Goal: Task Accomplishment & Management: Complete application form

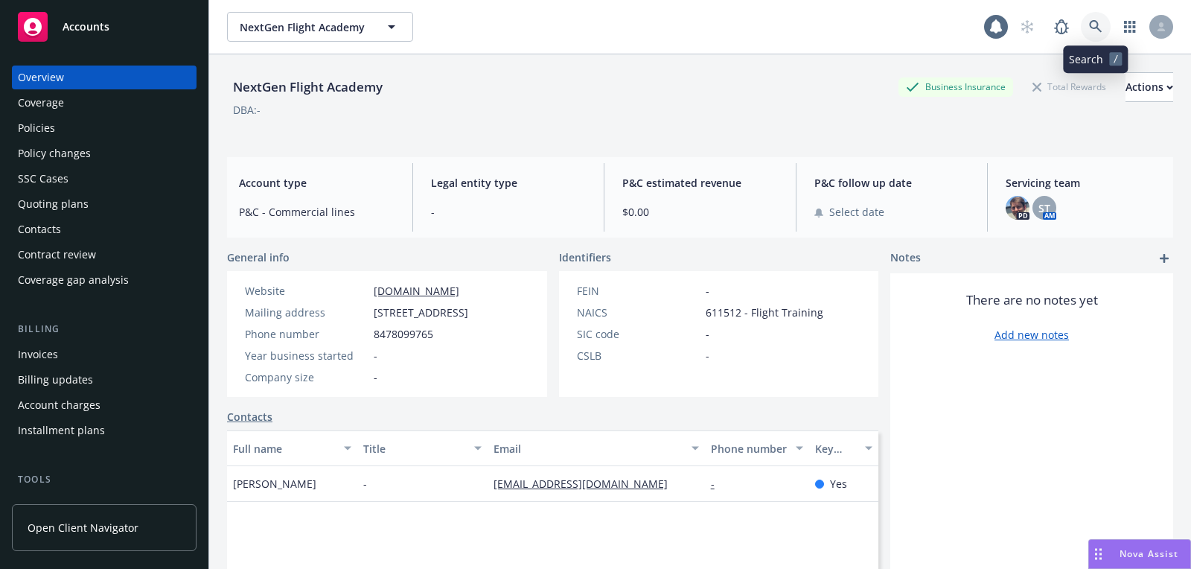
click at [1099, 22] on icon at bounding box center [1095, 26] width 13 height 13
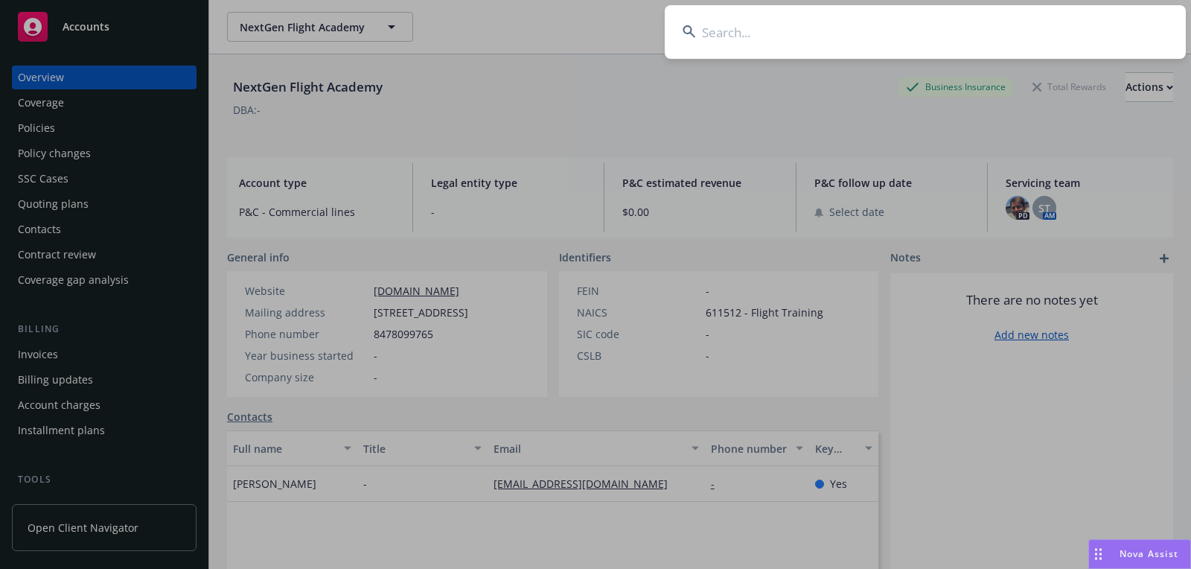
type input "[PERSON_NAME]"
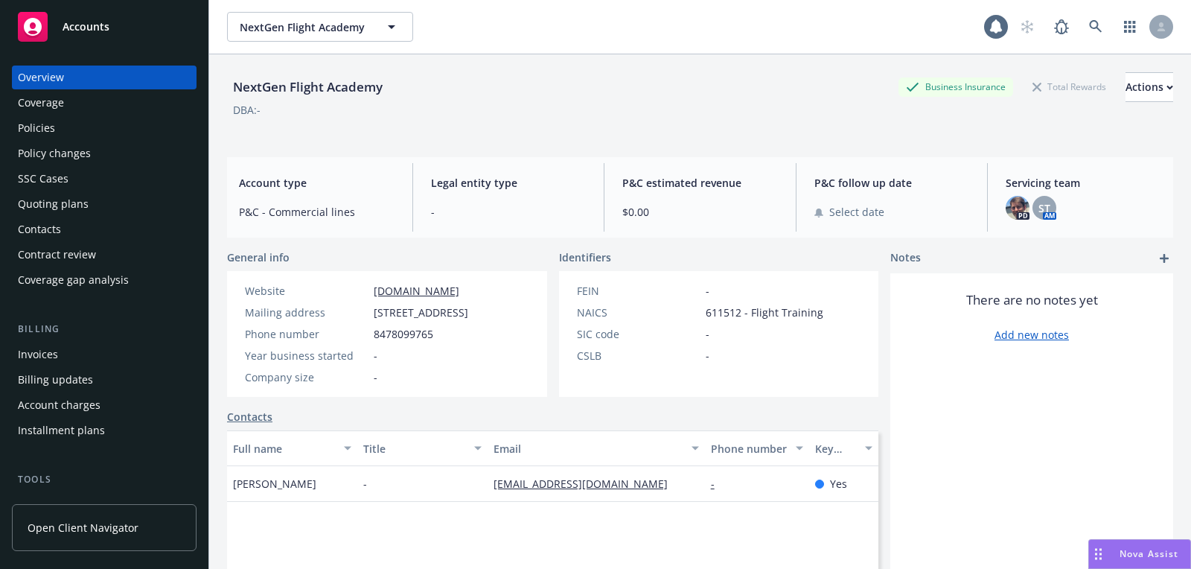
click at [144, 38] on div "Accounts" at bounding box center [104, 27] width 173 height 30
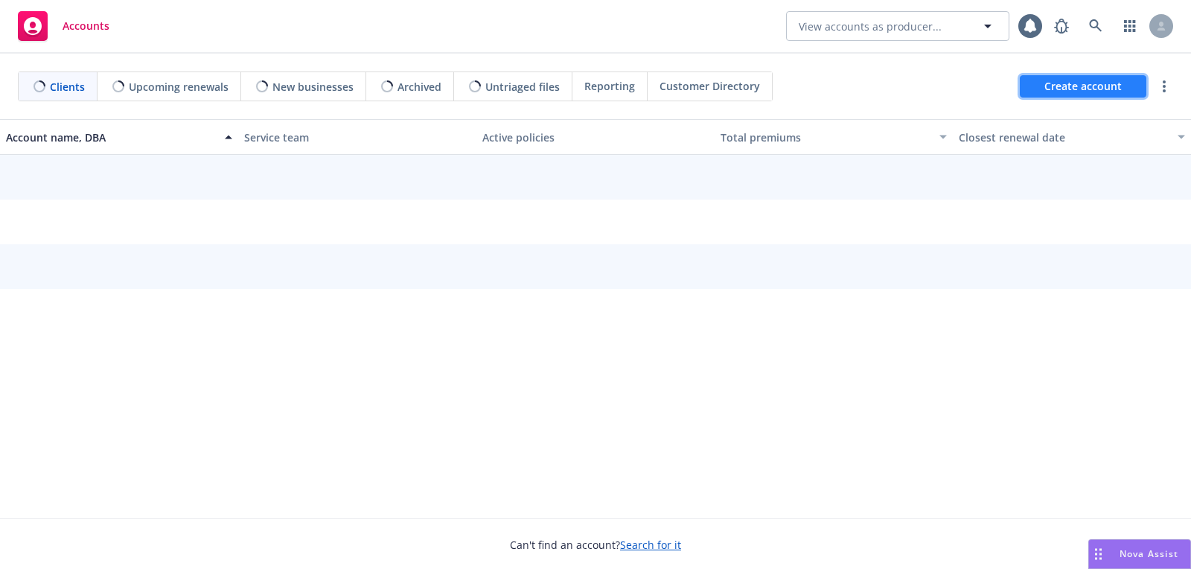
click at [1045, 85] on span "Create account" at bounding box center [1082, 86] width 77 height 28
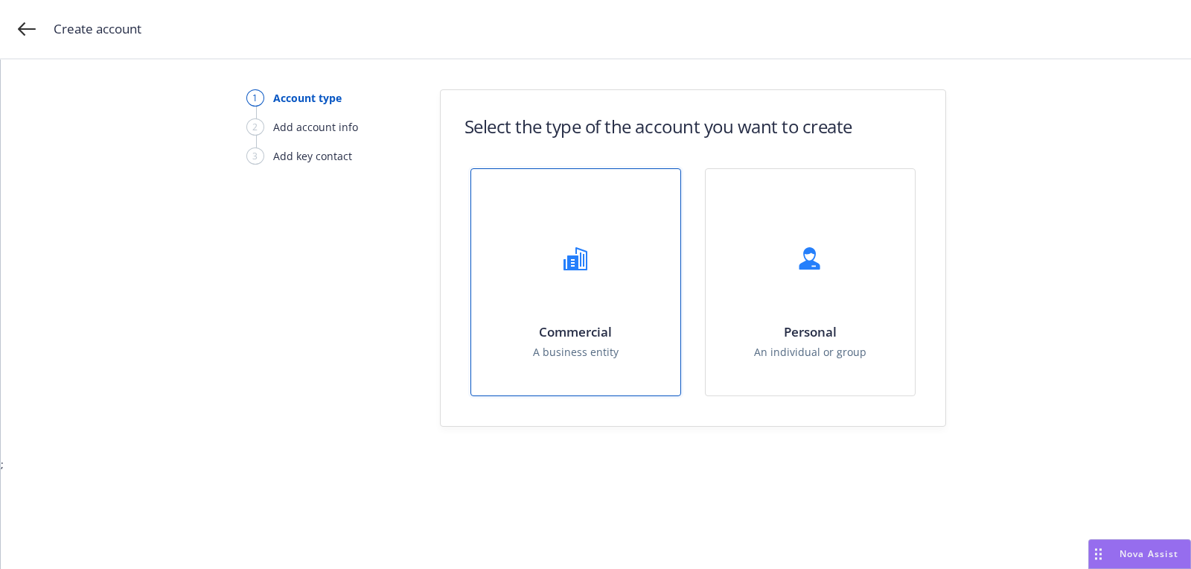
click at [564, 344] on span "A business entity" at bounding box center [576, 352] width 86 height 16
select select "US"
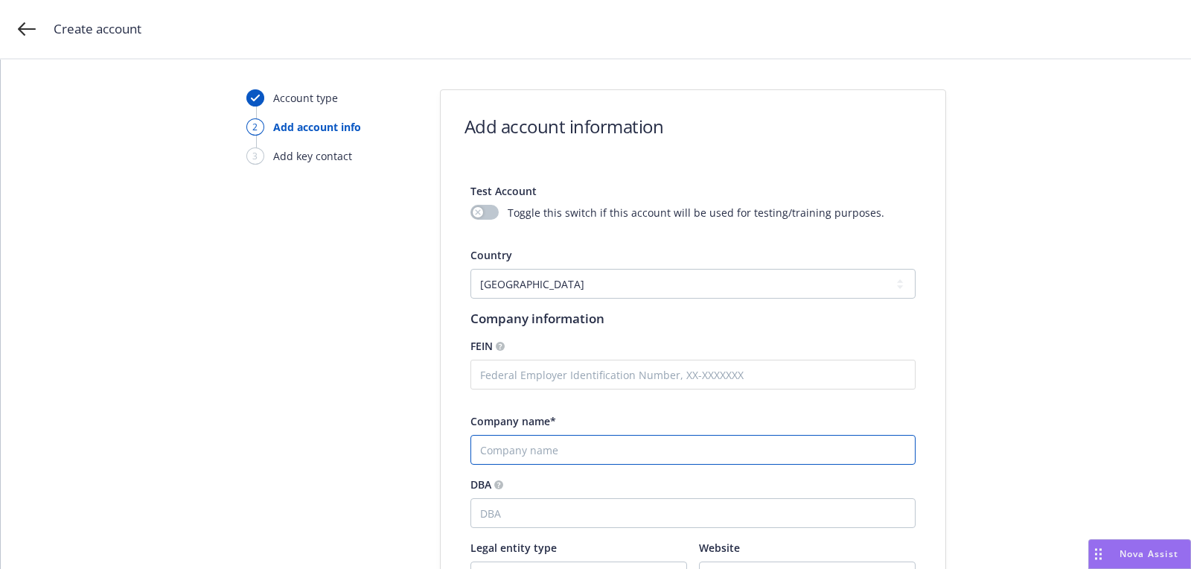
click at [555, 452] on input "Company name*" at bounding box center [692, 450] width 445 height 30
paste input "[PERSON_NAME]"
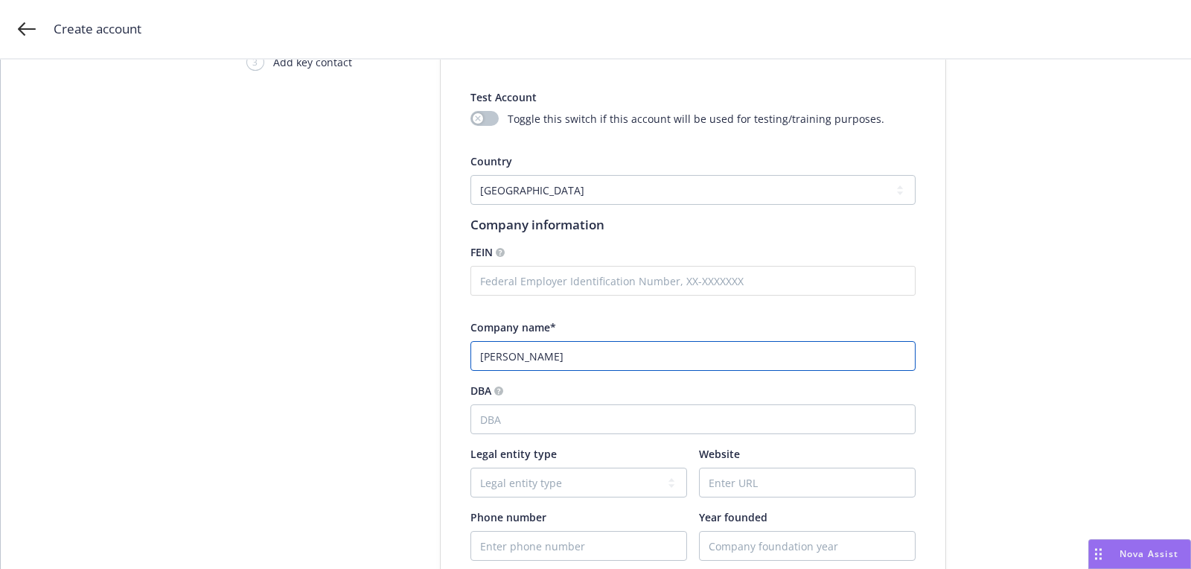
scroll to position [226, 0]
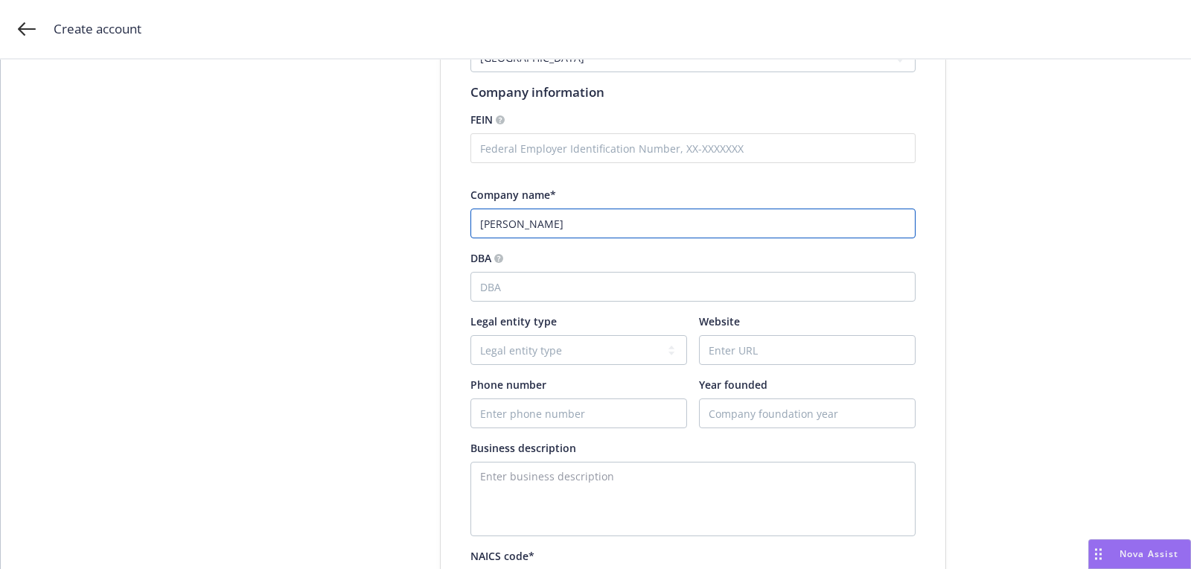
type input "[PERSON_NAME]"
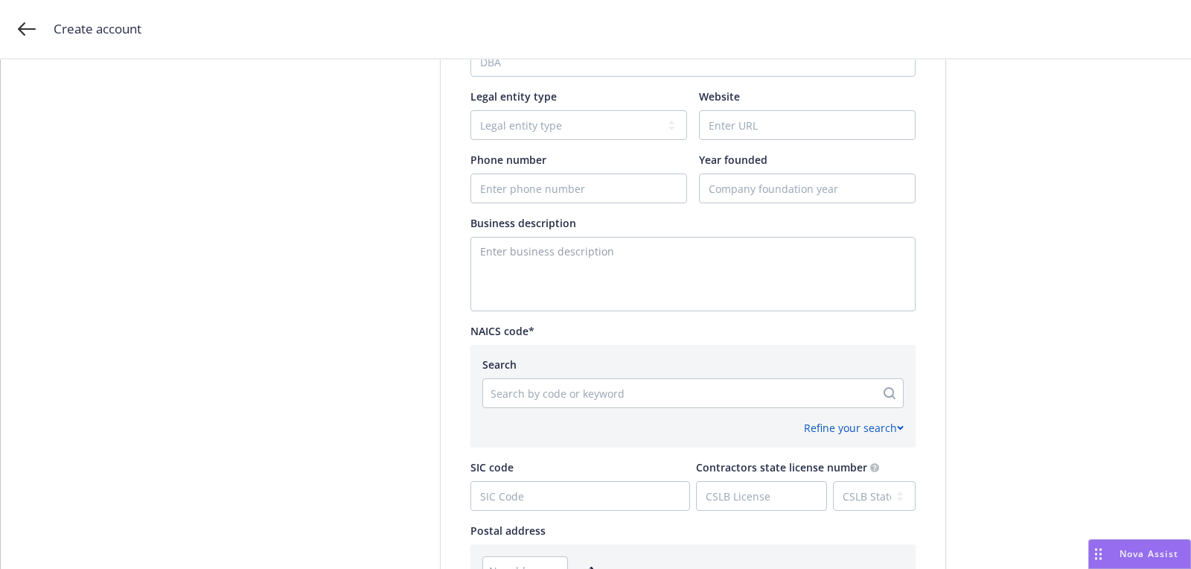
click at [567, 393] on div at bounding box center [679, 393] width 377 height 18
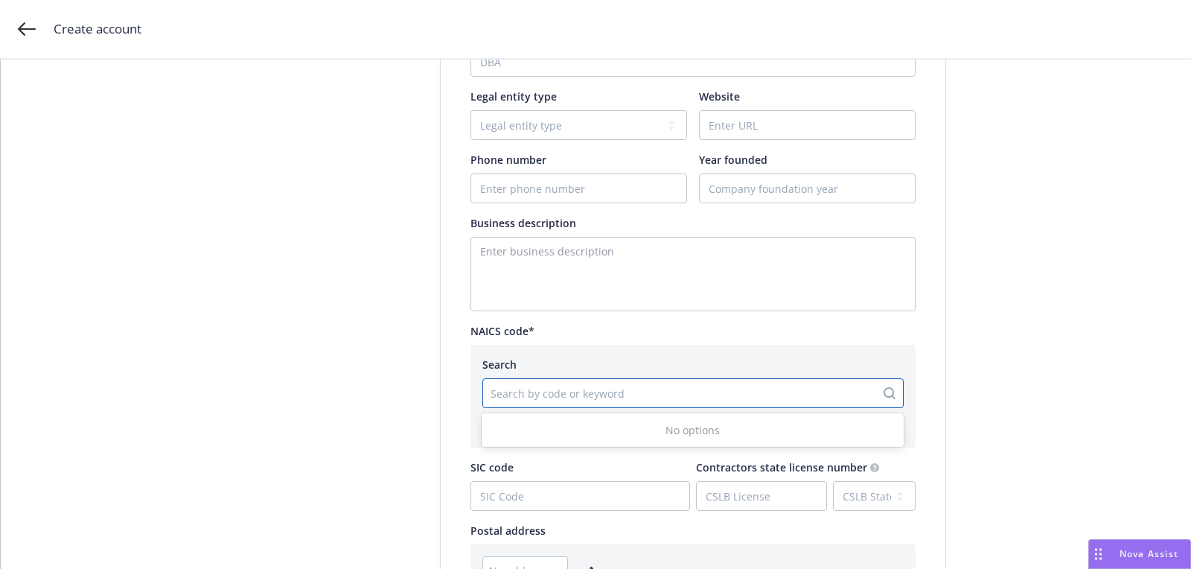
paste input "923110"
type input "923110"
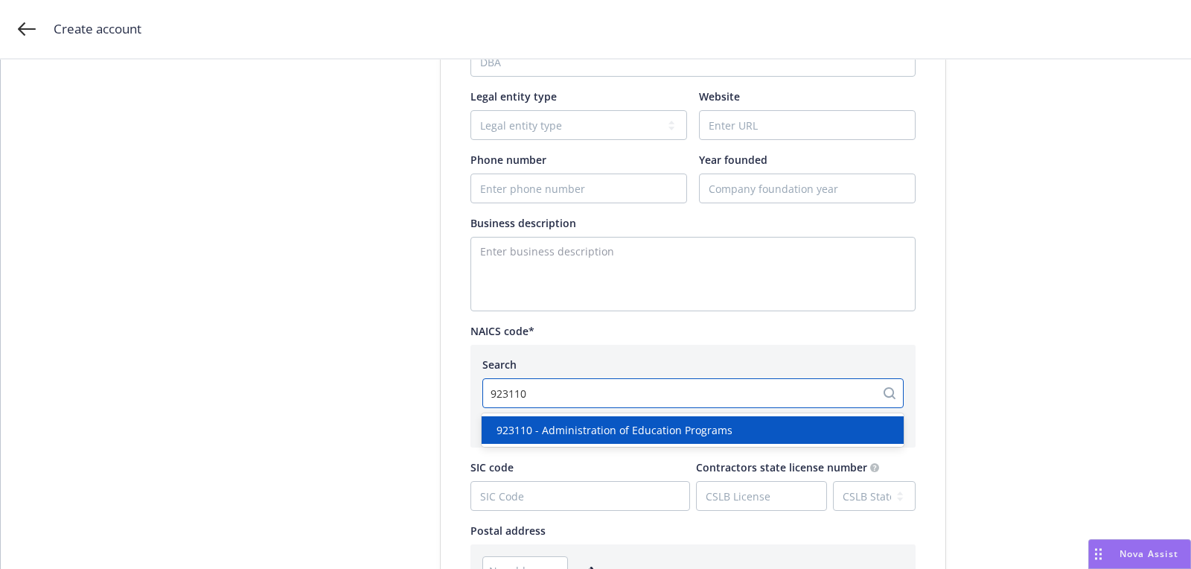
click at [570, 418] on div "923110 - Administration of Education Programs" at bounding box center [693, 430] width 422 height 28
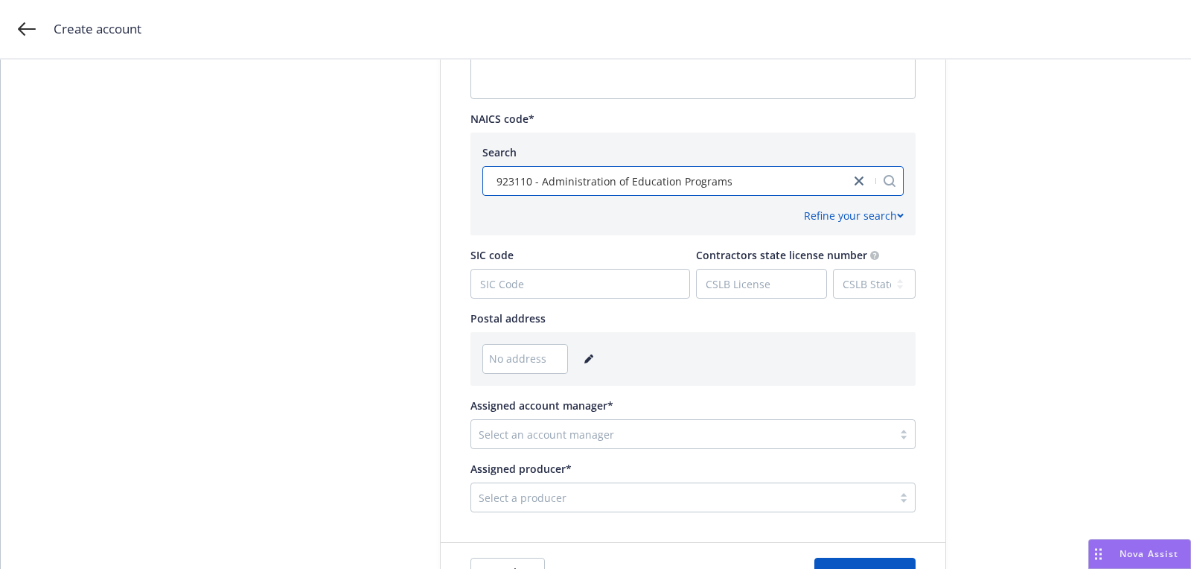
scroll to position [741, 0]
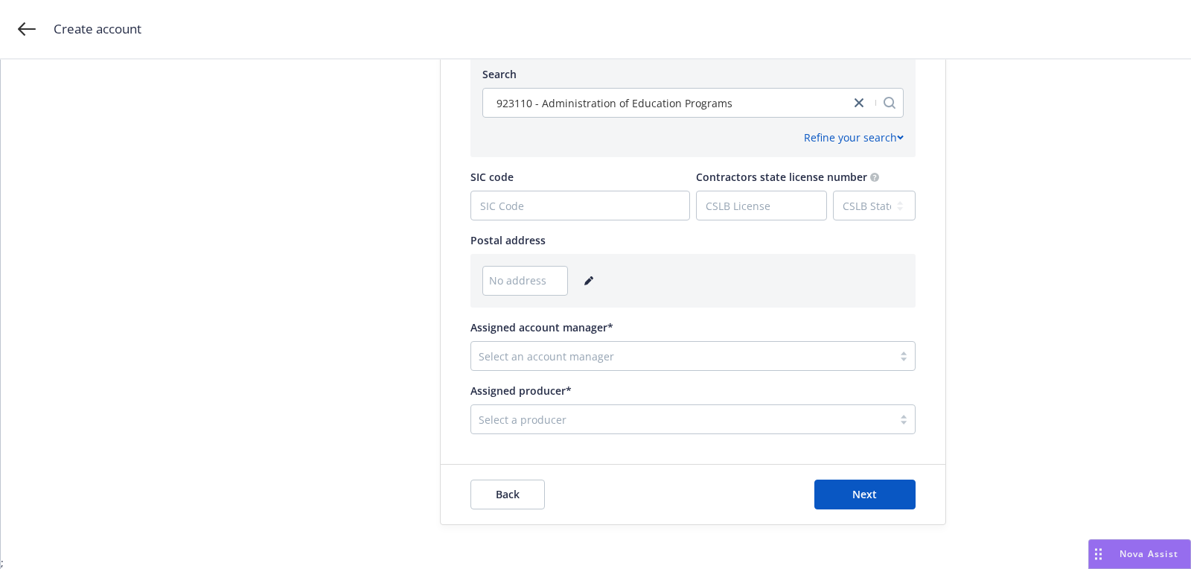
click at [587, 286] on link "editPencil" at bounding box center [589, 281] width 18 height 18
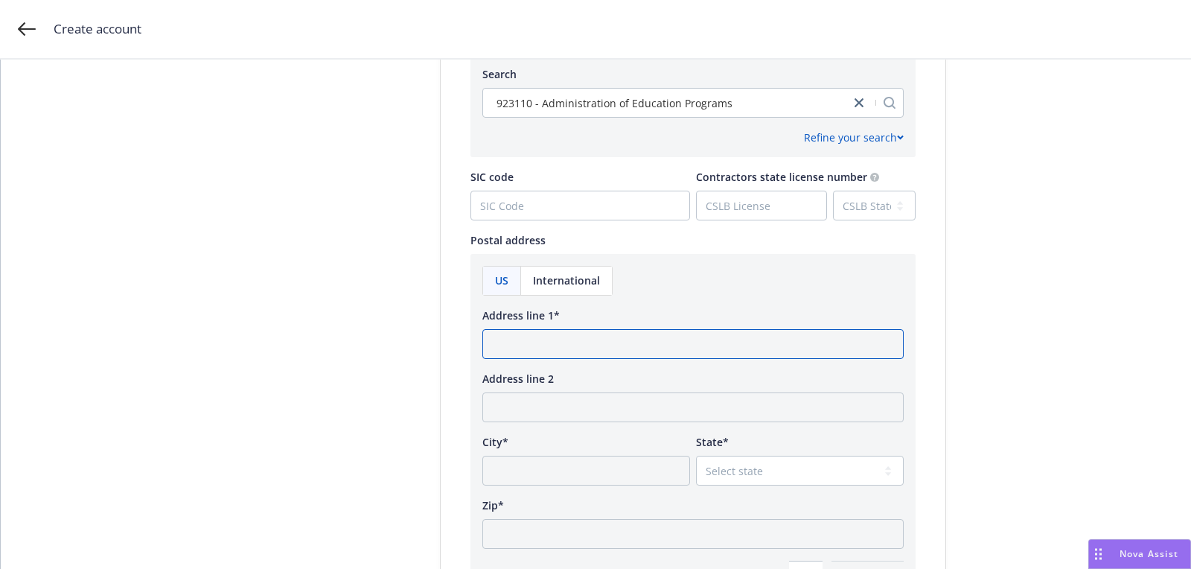
click at [572, 350] on input "Address line 1*" at bounding box center [692, 344] width 421 height 30
paste input "P.O. [STREET_ADDRESS][PERSON_NAME][US_STATE]"
click at [654, 351] on input "P.O. [STREET_ADDRESS][PERSON_NAME][US_STATE]" at bounding box center [692, 344] width 421 height 30
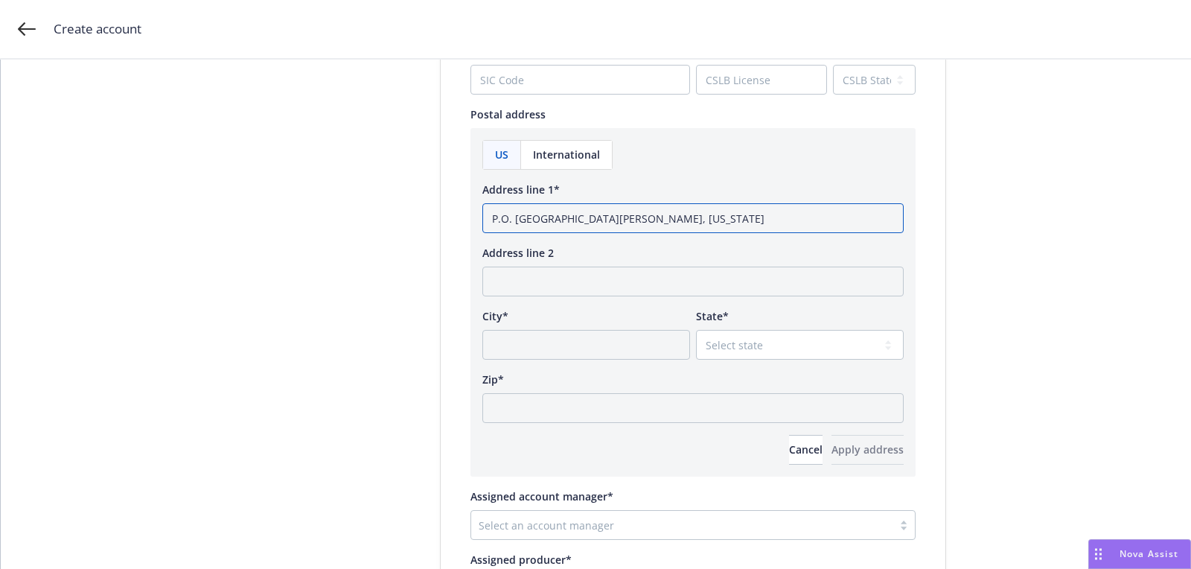
type input "P.O. [GEOGRAPHIC_DATA][PERSON_NAME], [US_STATE]"
drag, startPoint x: 635, startPoint y: 394, endPoint x: 669, endPoint y: 394, distance: 34.2
click at [635, 394] on input "Zip*" at bounding box center [692, 408] width 421 height 30
paste input "35650"
type input "35650"
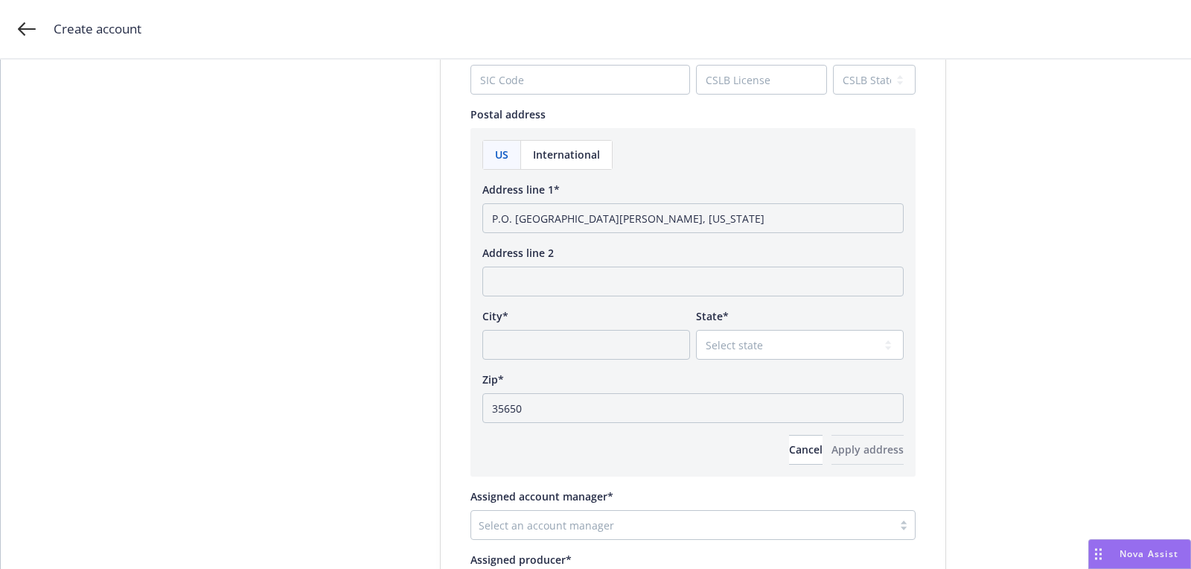
click at [721, 364] on div "US International Address line 1* P.O. Box 937 [GEOGRAPHIC_DATA], [US_STATE] Add…" at bounding box center [692, 302] width 421 height 325
click at [721, 362] on div "US International Address line 1* P.O. Box 937 [GEOGRAPHIC_DATA], [US_STATE] Add…" at bounding box center [692, 302] width 421 height 325
click at [716, 346] on select "Select state [US_STATE] [US_STATE] [US_STATE] [US_STATE] [US_STATE] [PERSON_NAM…" at bounding box center [800, 345] width 208 height 30
select select "AL"
click at [576, 221] on input "P.O. [GEOGRAPHIC_DATA][PERSON_NAME], [US_STATE]" at bounding box center [692, 218] width 421 height 30
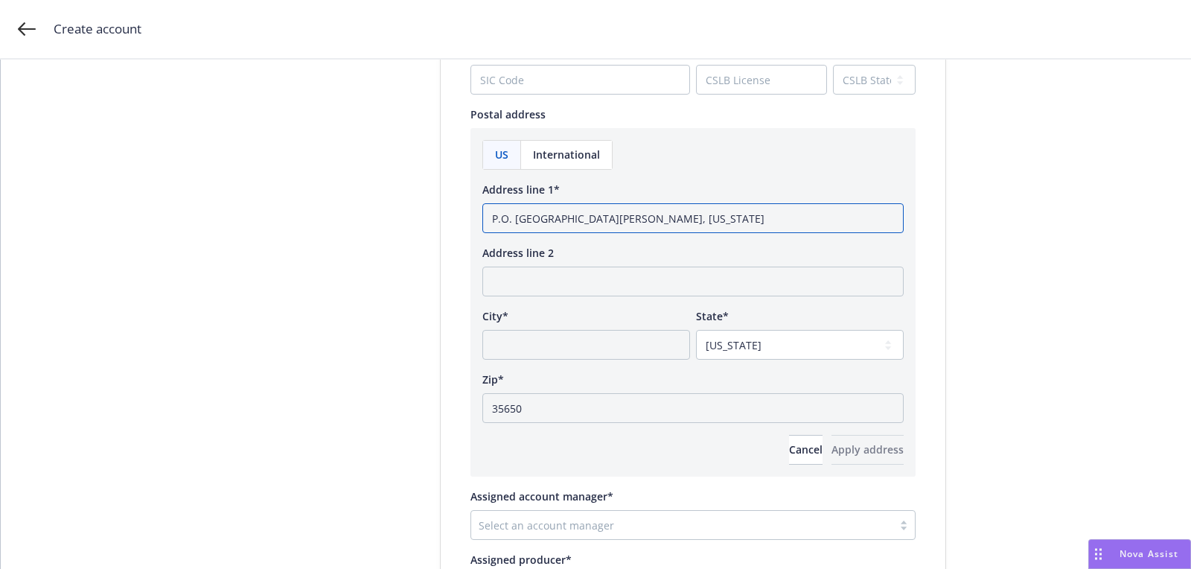
click at [576, 221] on input "P.O. [GEOGRAPHIC_DATA][PERSON_NAME], [US_STATE]" at bounding box center [692, 218] width 421 height 30
type input "P.O. [GEOGRAPHIC_DATA], [US_STATE]"
click at [574, 348] on input "City*" at bounding box center [586, 345] width 208 height 30
paste input "[PERSON_NAME]"
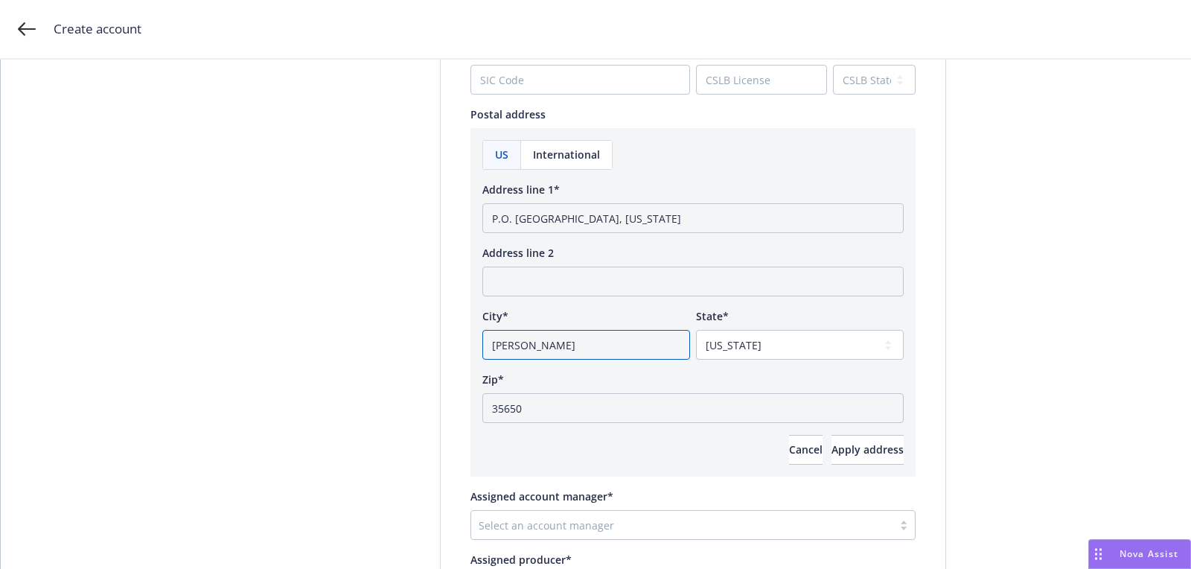
type input "[PERSON_NAME]"
drag, startPoint x: 549, startPoint y: 220, endPoint x: 816, endPoint y: 222, distance: 266.5
click at [816, 222] on input "P.O. [GEOGRAPHIC_DATA], [US_STATE]" at bounding box center [692, 218] width 421 height 30
type input "P.O. Box 937"
click at [882, 435] on button "Apply address" at bounding box center [867, 450] width 72 height 30
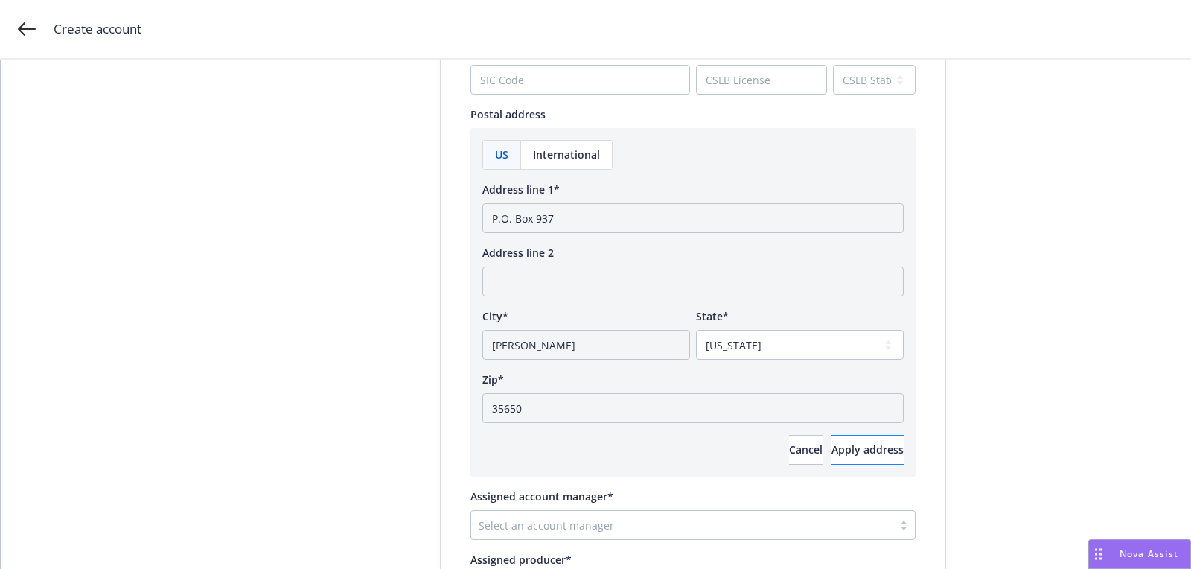
scroll to position [741, 0]
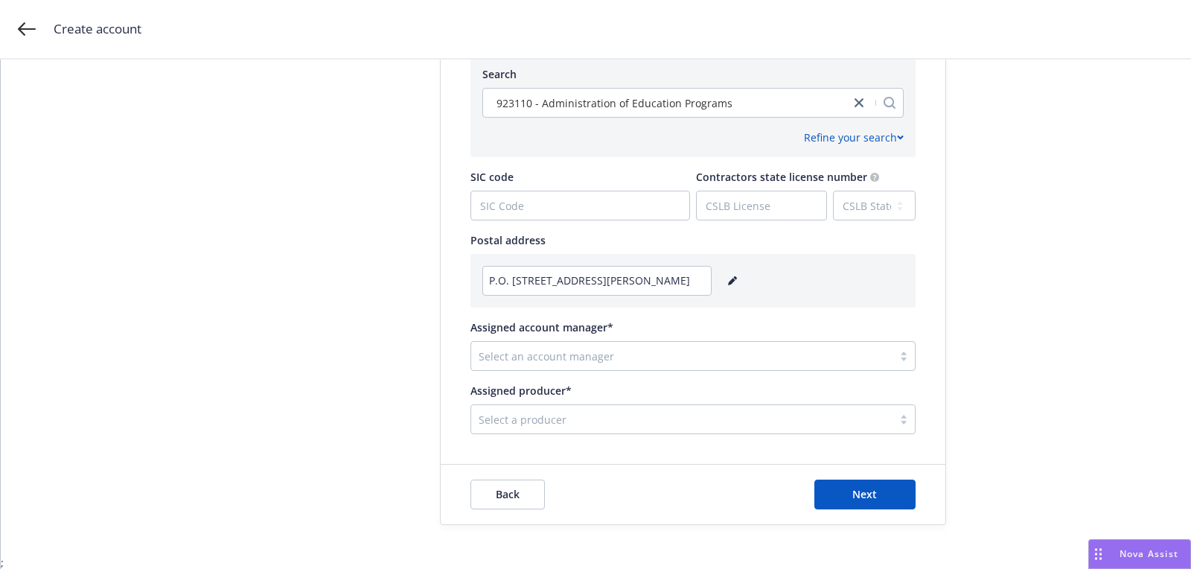
click at [520, 354] on div at bounding box center [682, 356] width 406 height 18
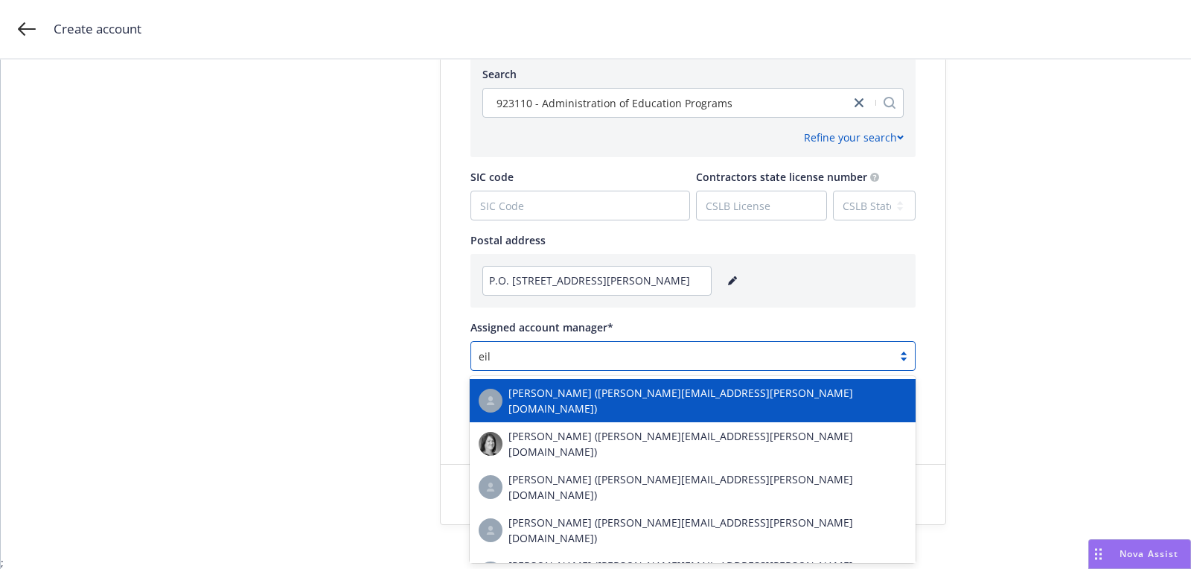
type input "eile"
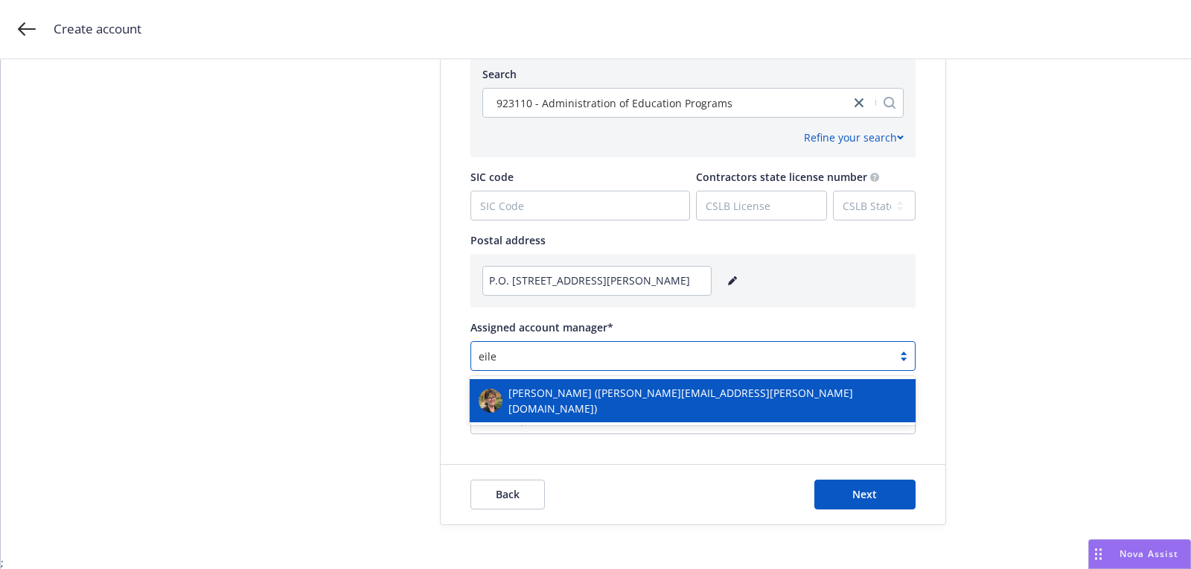
click at [598, 389] on span "[PERSON_NAME] ([PERSON_NAME][EMAIL_ADDRESS][PERSON_NAME][DOMAIN_NAME])" at bounding box center [707, 400] width 398 height 31
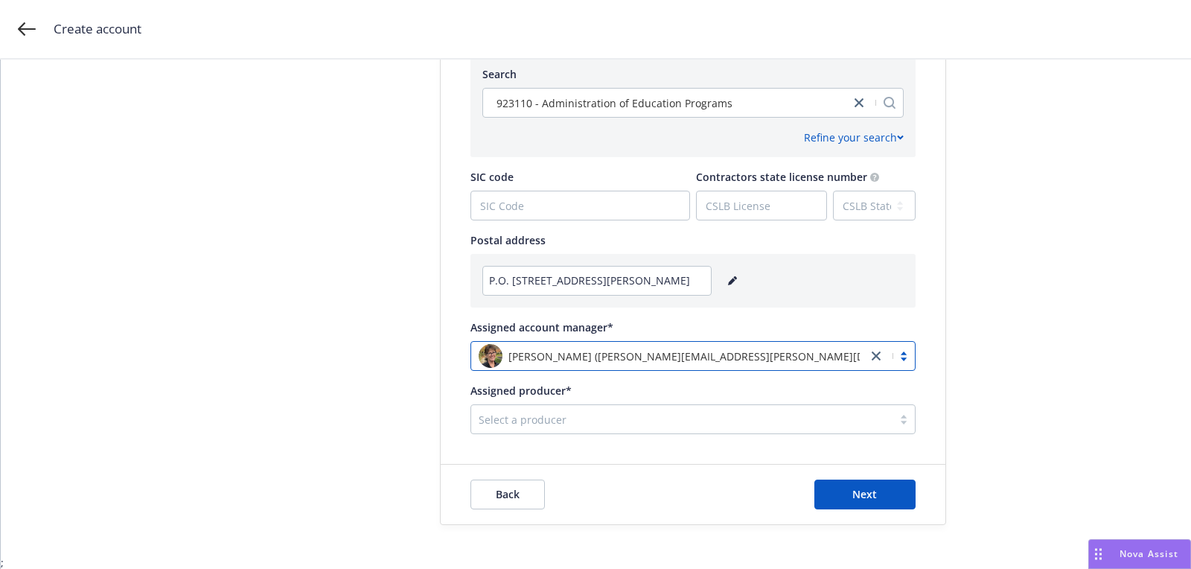
click at [674, 411] on div at bounding box center [682, 419] width 406 height 18
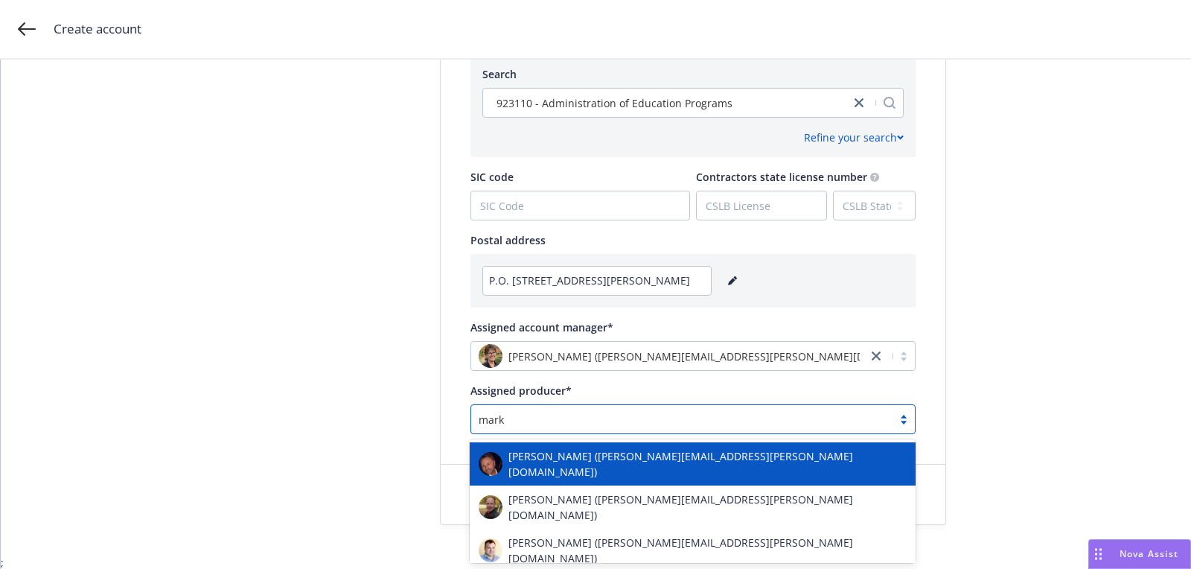
type input "[PERSON_NAME]"
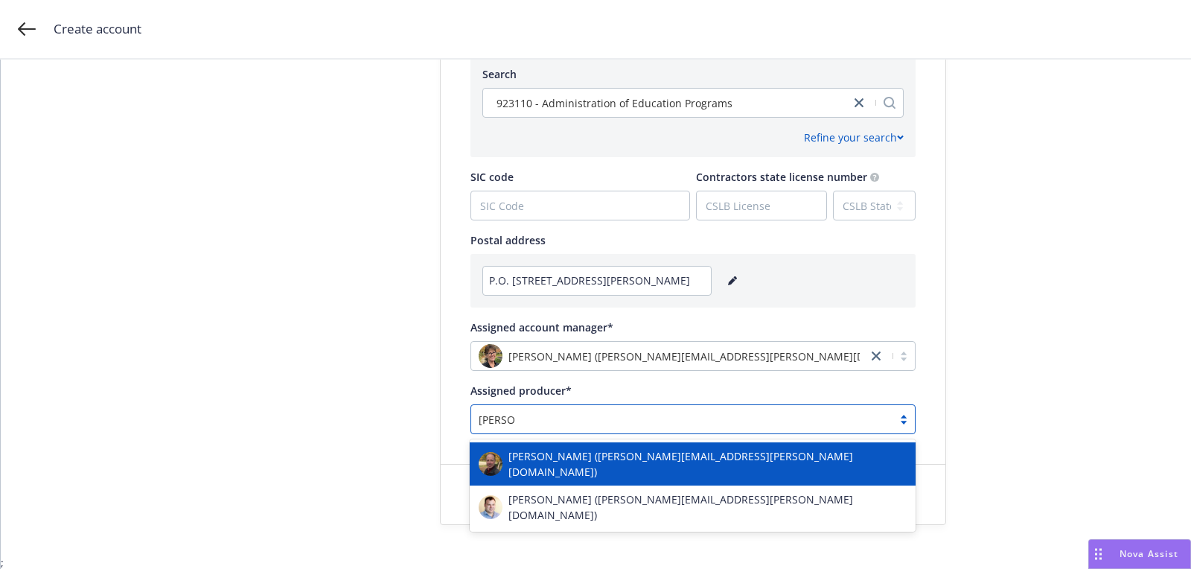
click at [665, 455] on span "[PERSON_NAME] ([PERSON_NAME][EMAIL_ADDRESS][PERSON_NAME][DOMAIN_NAME])" at bounding box center [707, 463] width 398 height 31
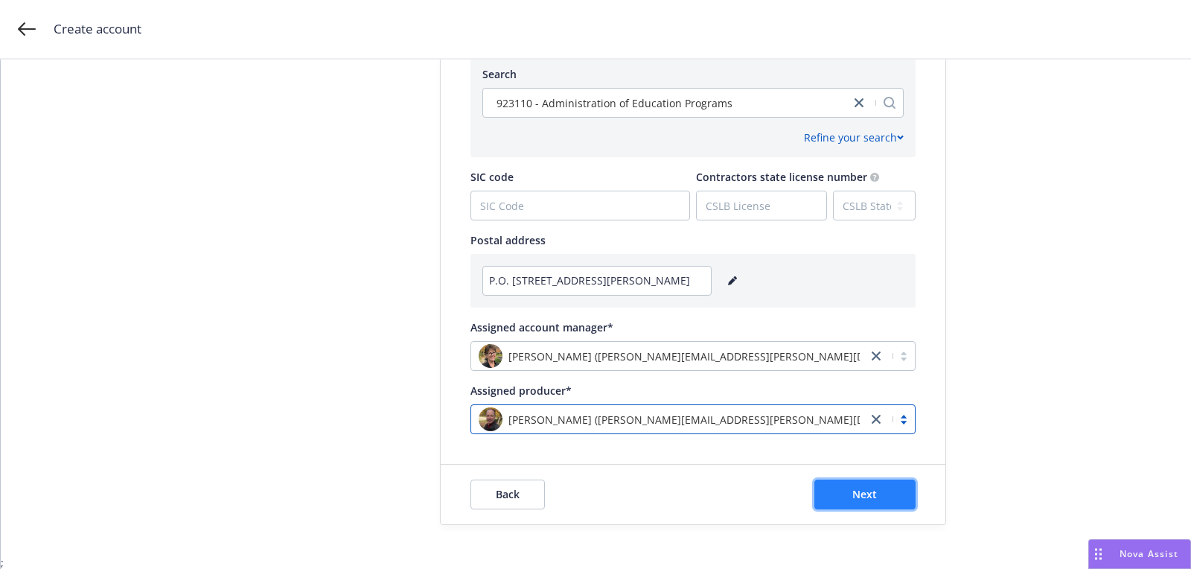
click at [876, 497] on button "Next" at bounding box center [864, 494] width 101 height 30
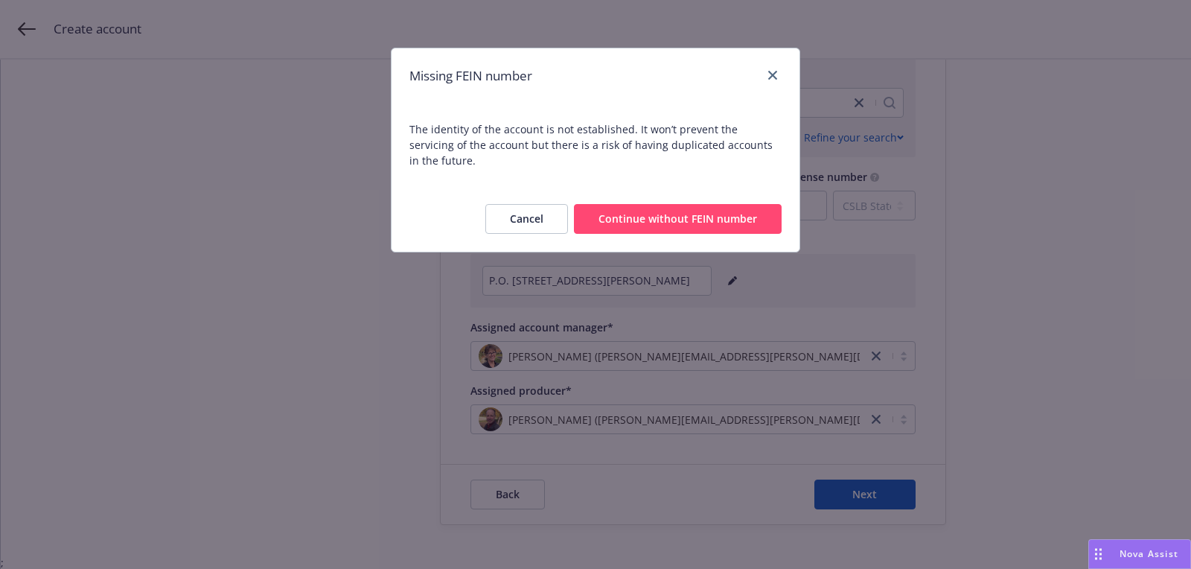
click at [652, 205] on button "Continue without FEIN number" at bounding box center [678, 219] width 208 height 30
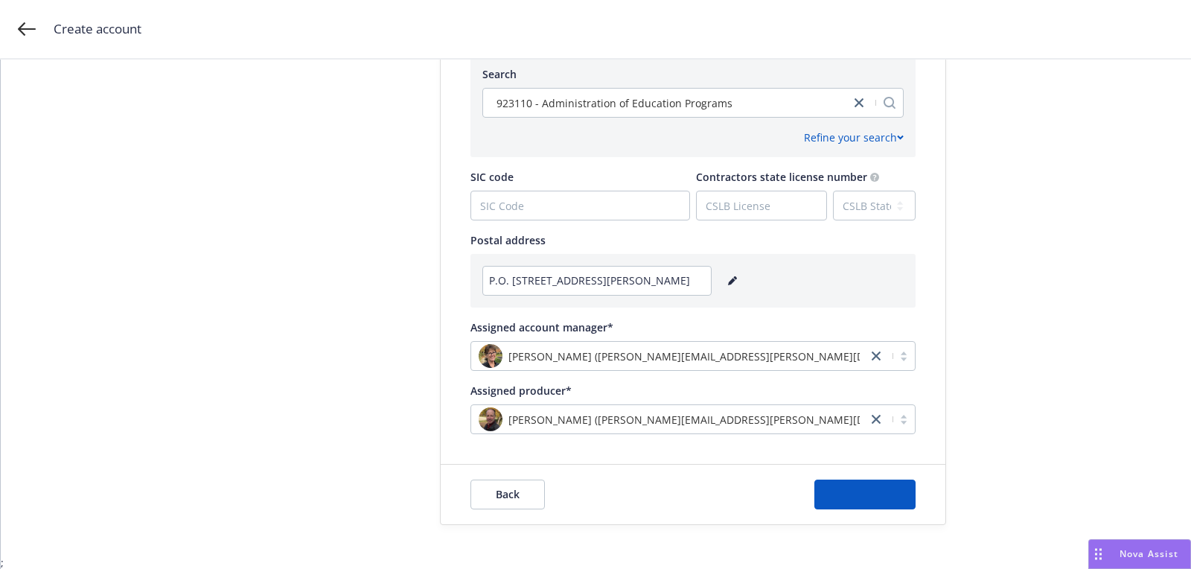
scroll to position [0, 0]
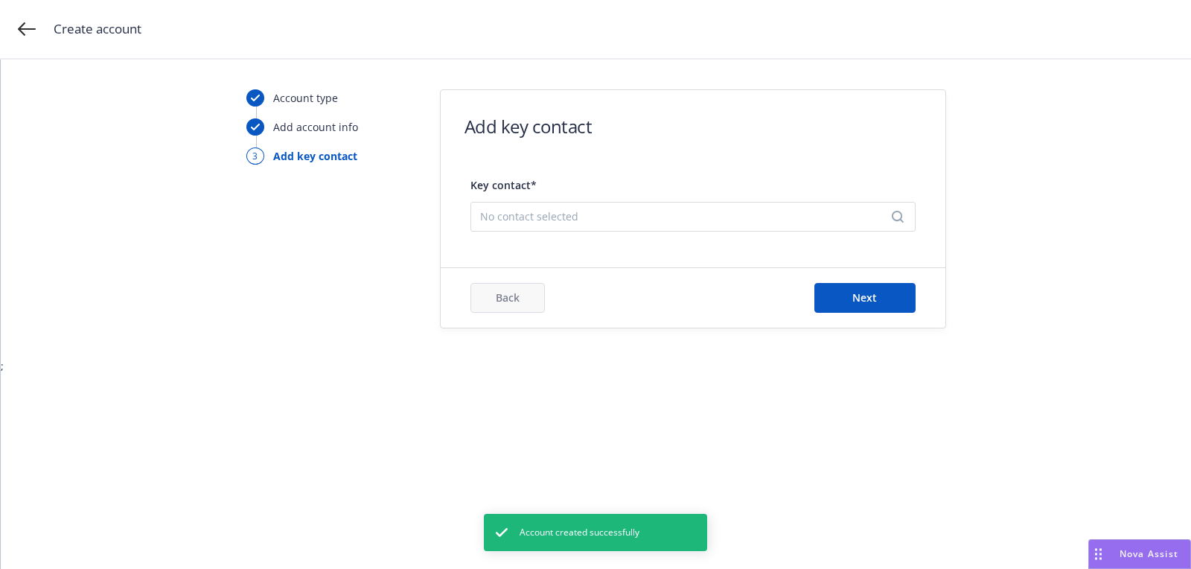
click at [679, 223] on div "No contact selected" at bounding box center [692, 217] width 445 height 30
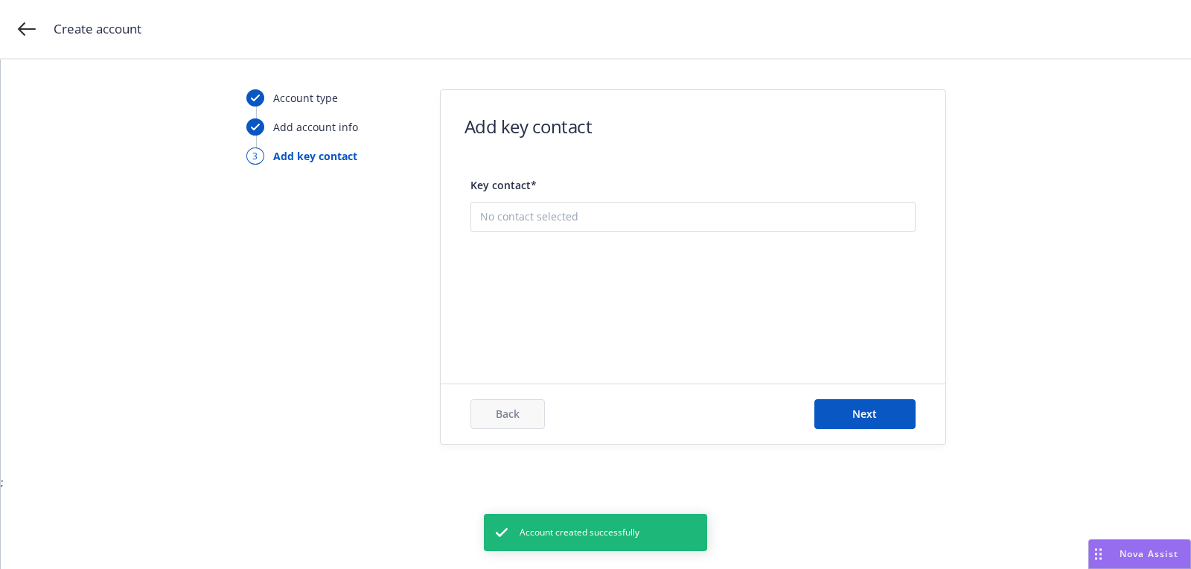
click at [670, 290] on button "Add new contact" at bounding box center [693, 291] width 426 height 30
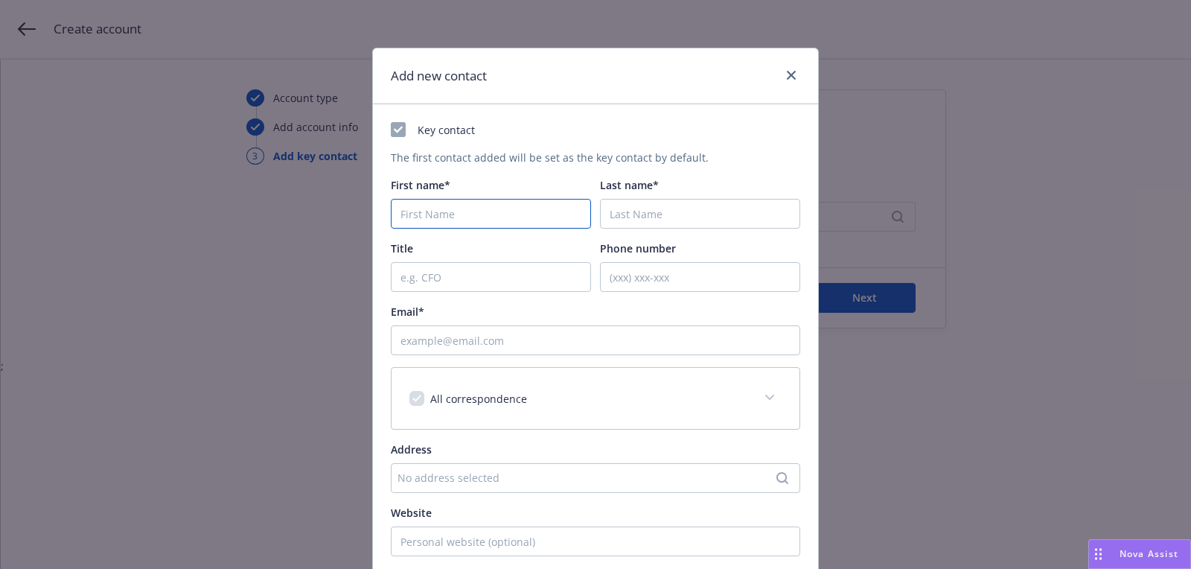
click at [549, 209] on input "First name*" at bounding box center [491, 214] width 200 height 30
paste input "Miton"
type input "Miton"
click at [712, 220] on input "Last name*" at bounding box center [700, 214] width 200 height 30
paste input "[PERSON_NAME]"
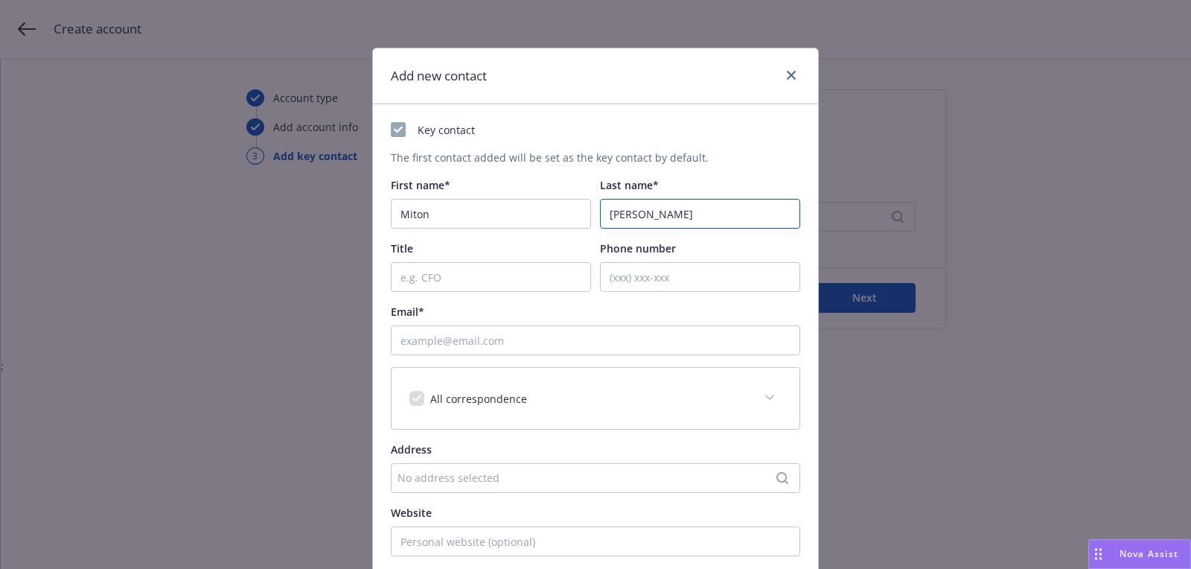
type input "[PERSON_NAME]"
click at [486, 340] on input "Email*" at bounding box center [595, 340] width 409 height 30
paste input "[PERSON_NAME][EMAIL_ADDRESS][DOMAIN_NAME]"
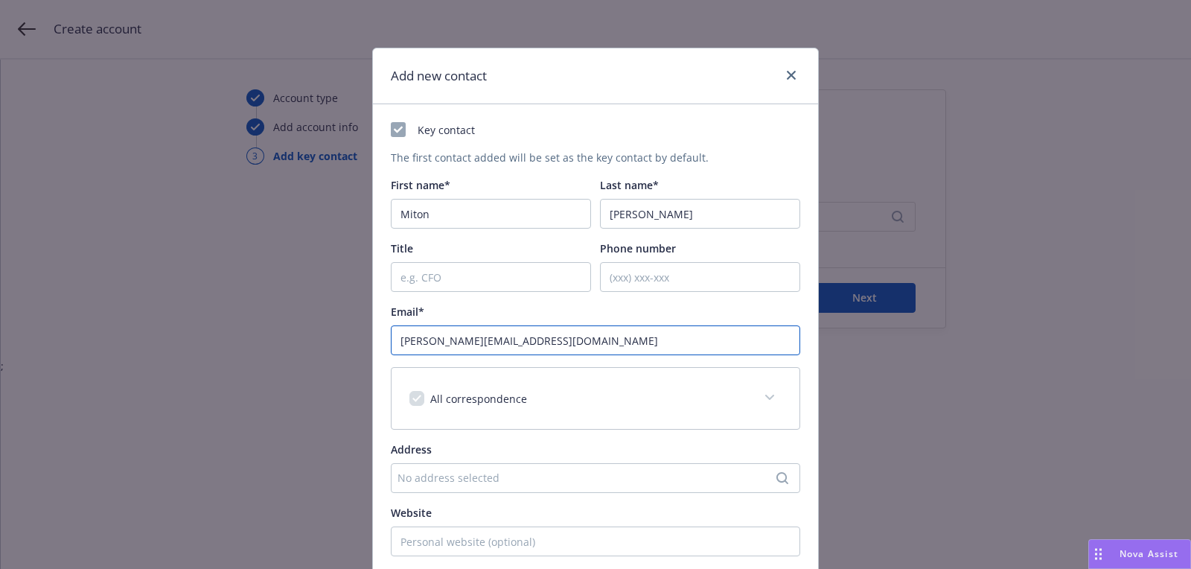
type input "[PERSON_NAME][EMAIL_ADDRESS][DOMAIN_NAME]"
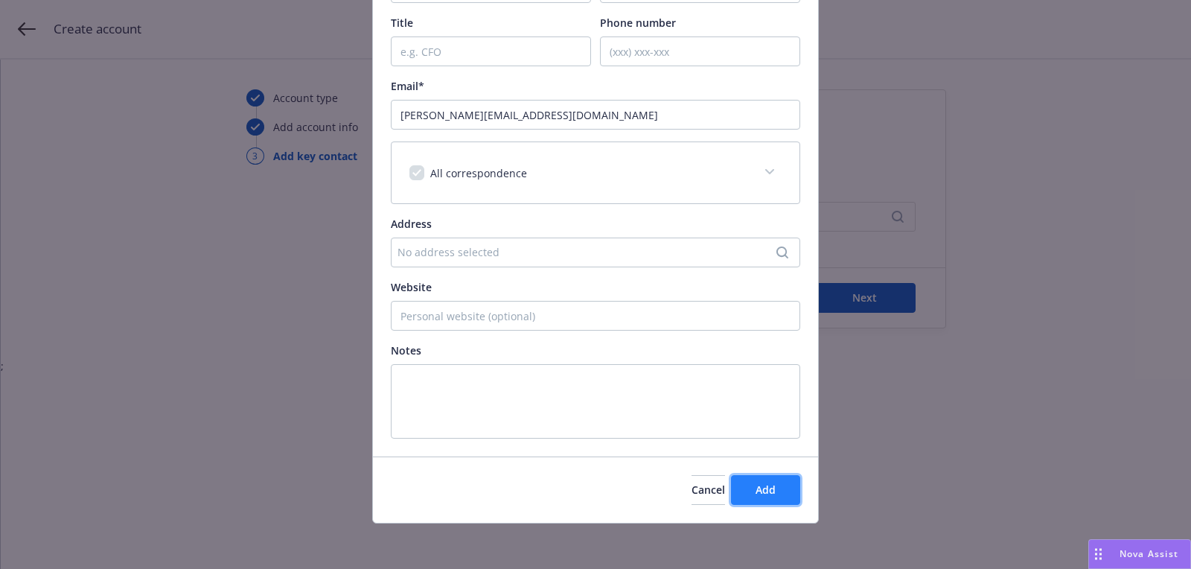
click at [762, 479] on button "Add" at bounding box center [765, 490] width 69 height 30
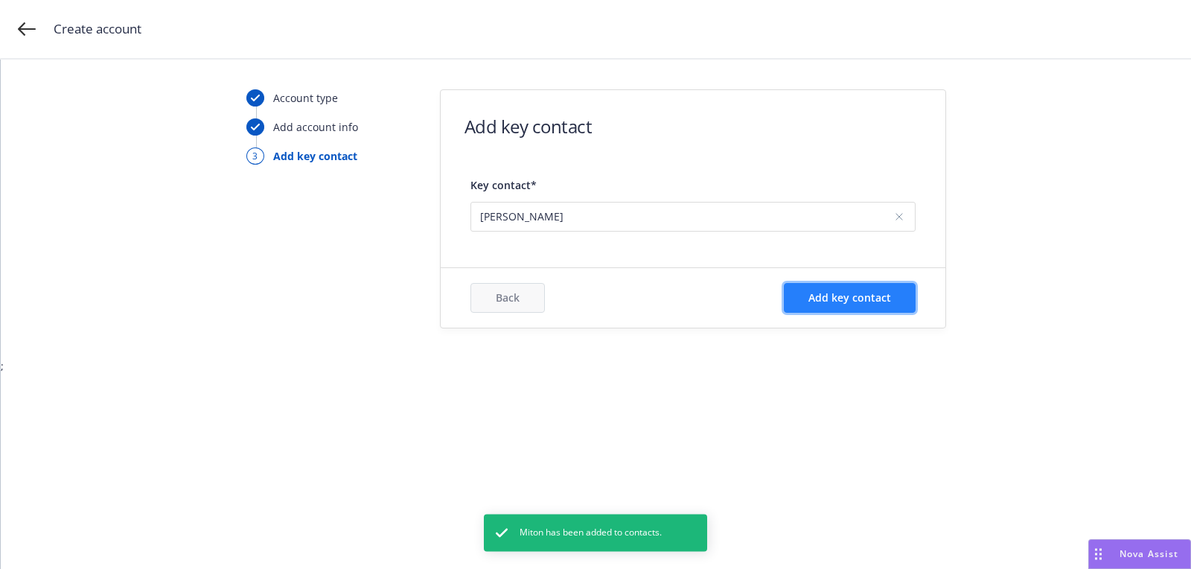
click at [873, 297] on span "Add key contact" at bounding box center [849, 297] width 83 height 14
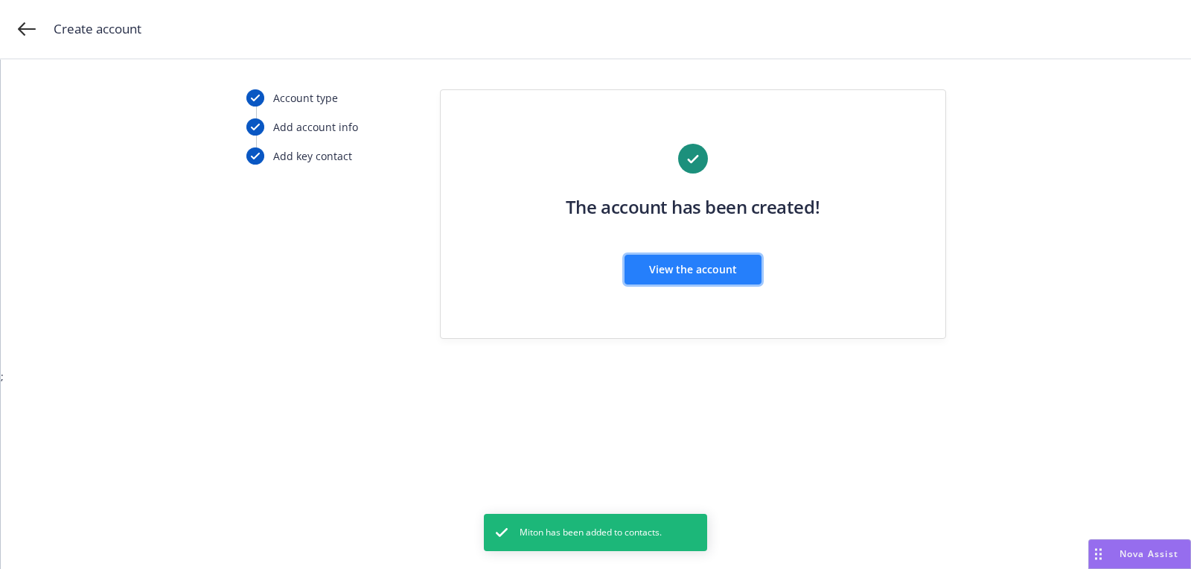
click at [659, 275] on span "View the account" at bounding box center [693, 269] width 88 height 14
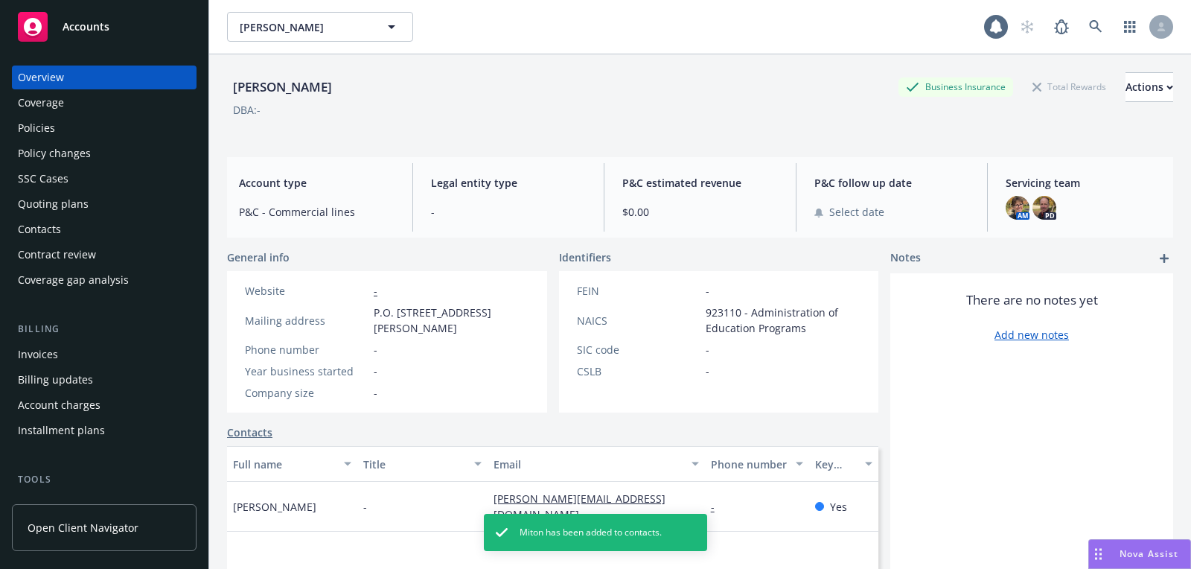
click at [76, 202] on div "Quoting plans" at bounding box center [53, 204] width 71 height 24
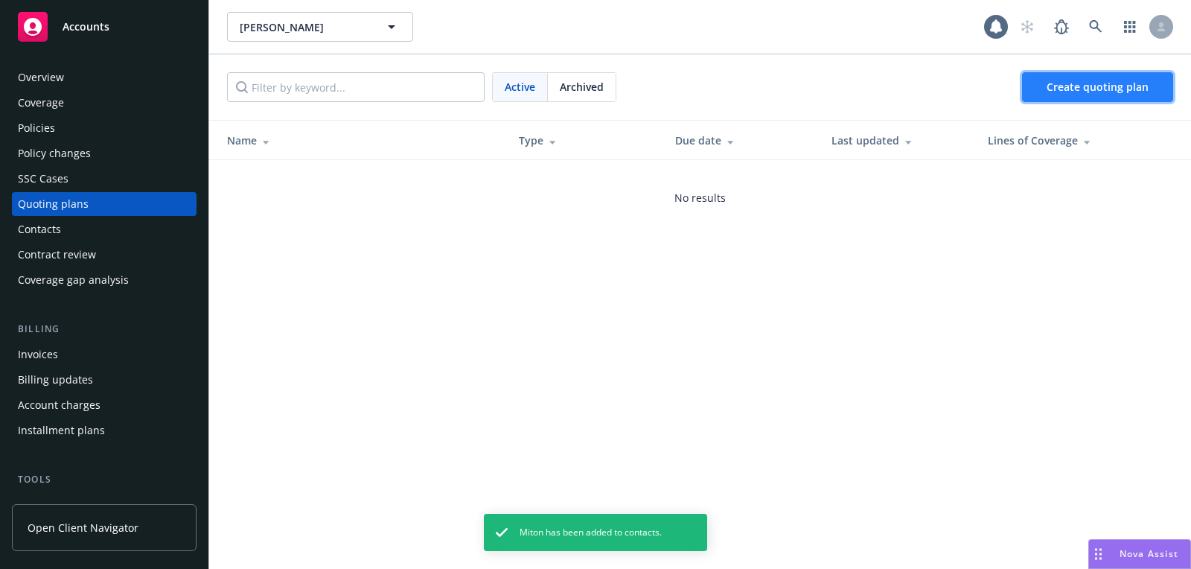
click at [1129, 91] on span "Create quoting plan" at bounding box center [1098, 87] width 102 height 14
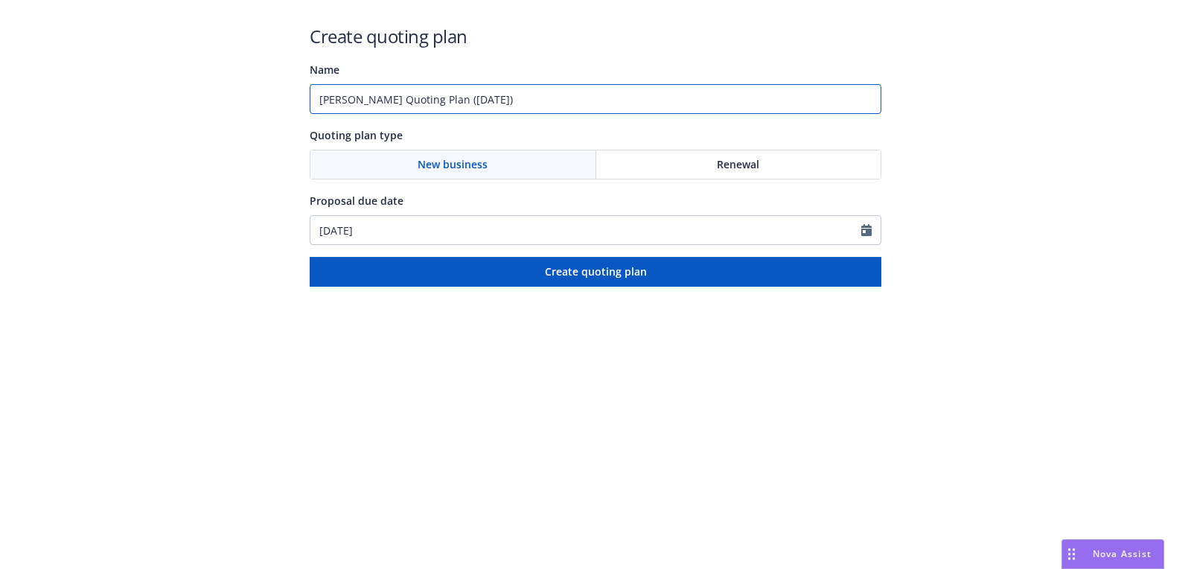
click at [537, 99] on input "[PERSON_NAME] Quoting Plan ([DATE])" at bounding box center [596, 99] width 572 height 30
type input "[DATE]"
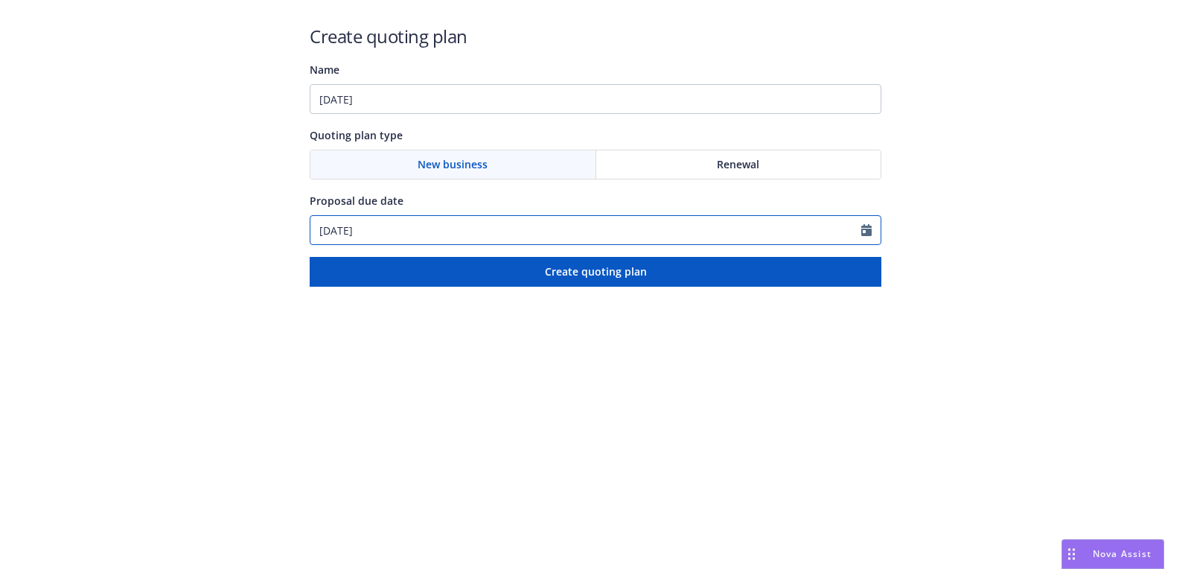
select select "8"
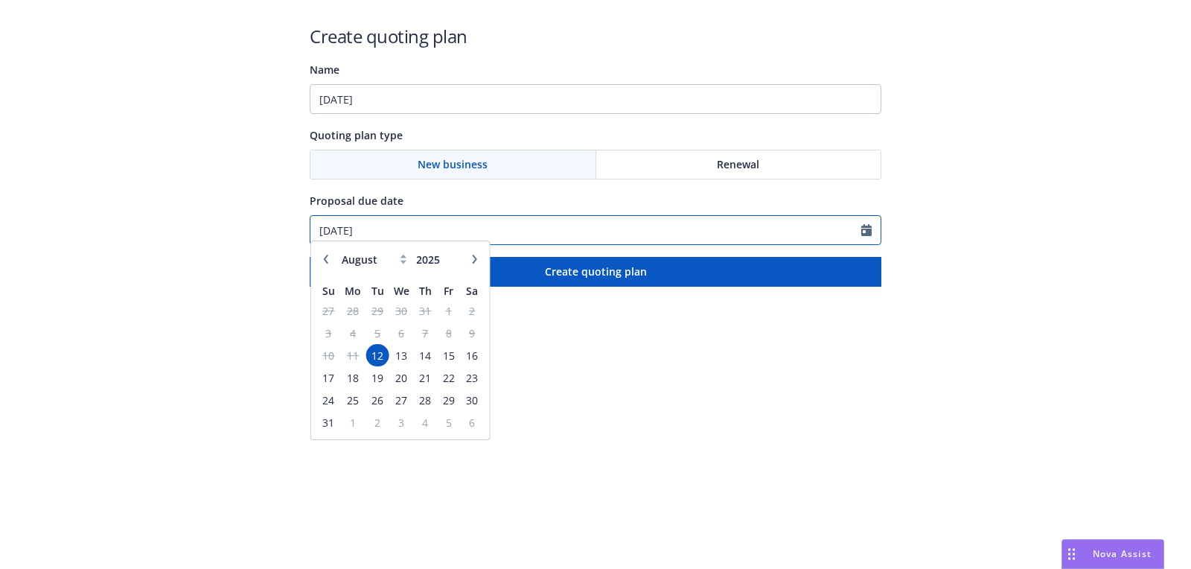
click at [466, 217] on input "[DATE]" at bounding box center [585, 230] width 551 height 28
paste input "9/01"
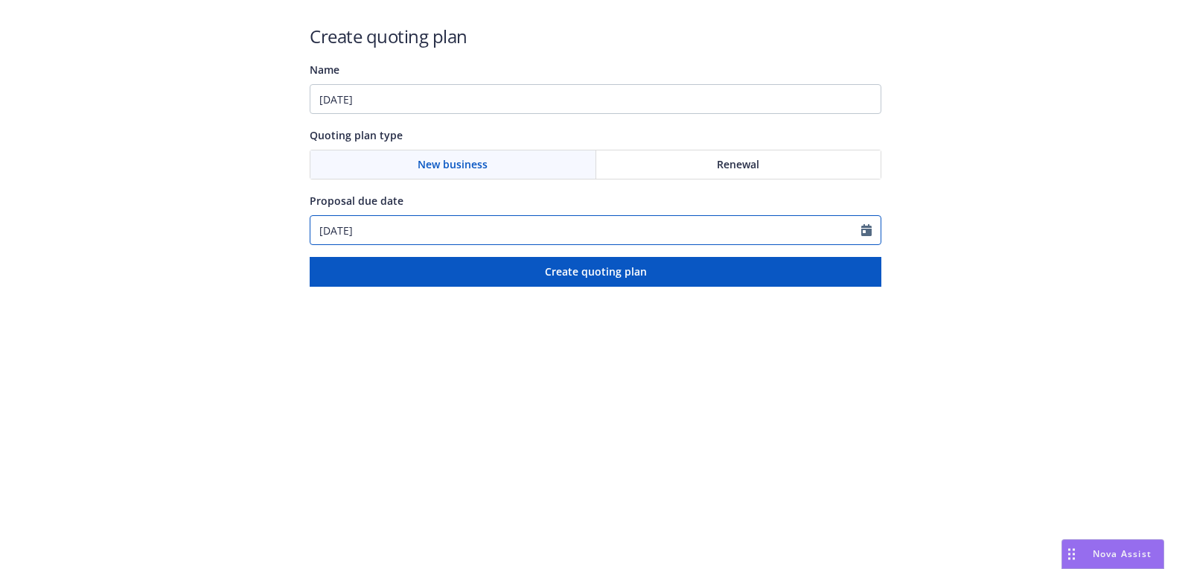
type input "[DATE]"
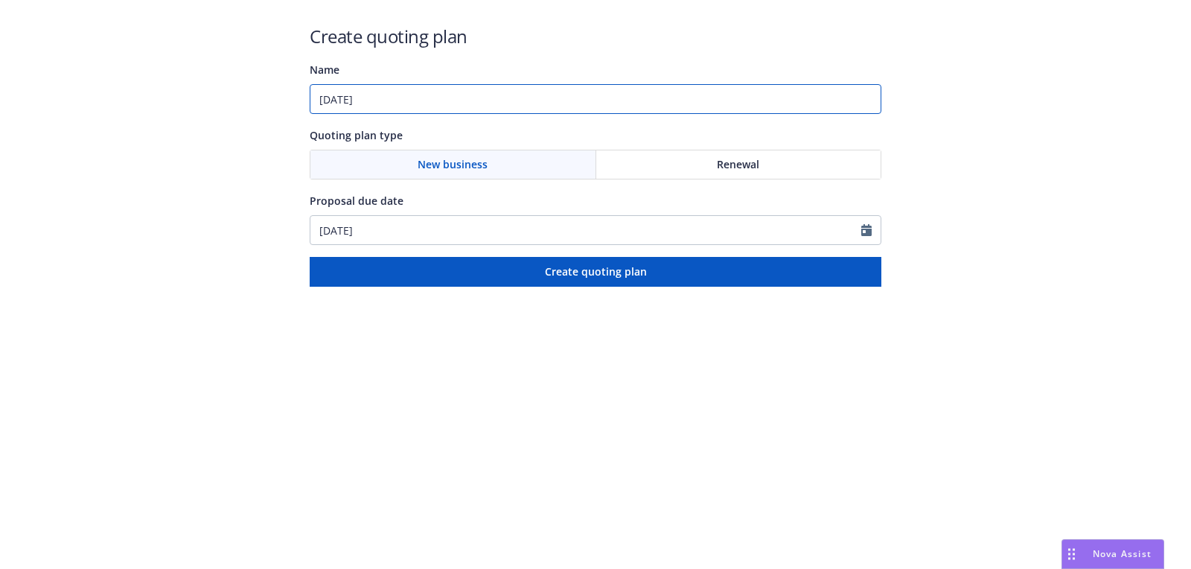
click at [447, 100] on input "[DATE]" at bounding box center [596, 99] width 572 height 30
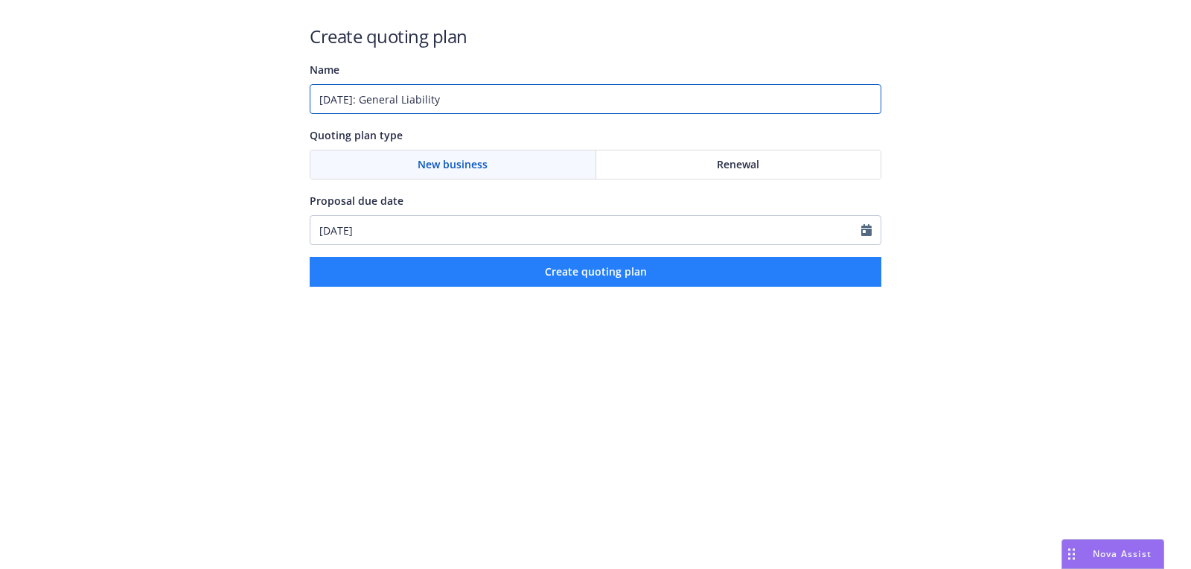
type input "09/01/2025: General Liability"
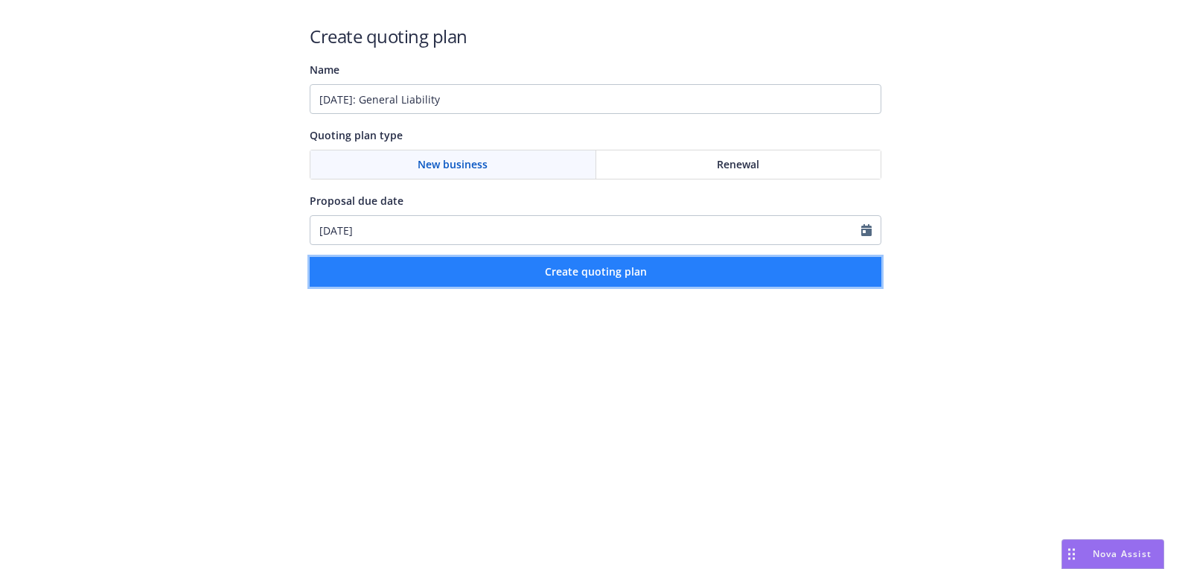
click at [525, 275] on button "Create quoting plan" at bounding box center [596, 272] width 572 height 30
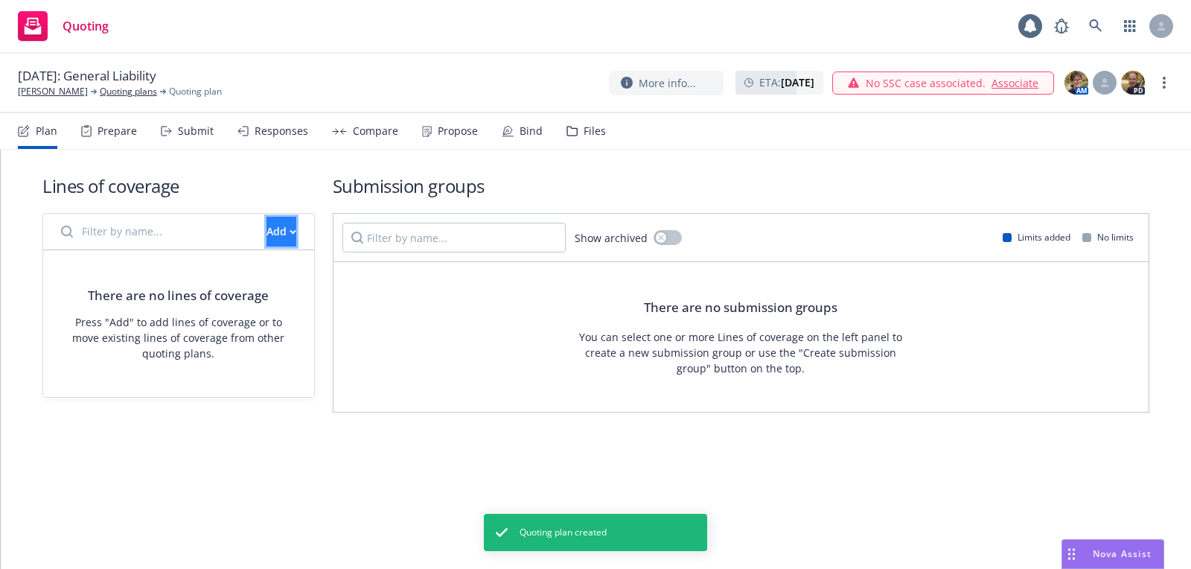
click at [279, 241] on button "Add" at bounding box center [281, 232] width 30 height 30
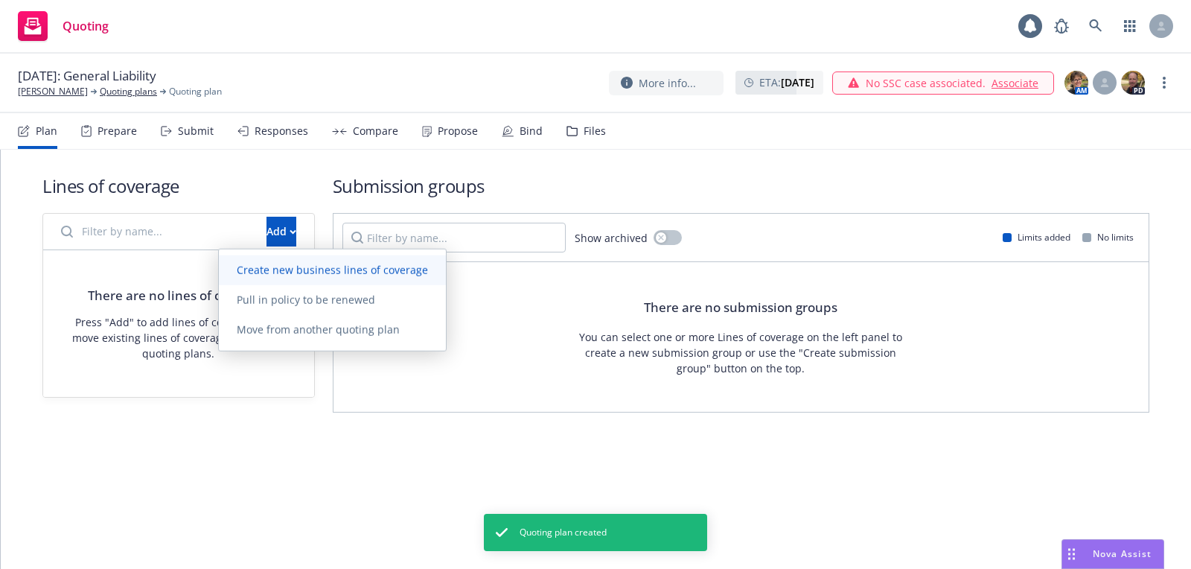
click at [370, 278] on link "Create new business lines of coverage" at bounding box center [332, 270] width 227 height 30
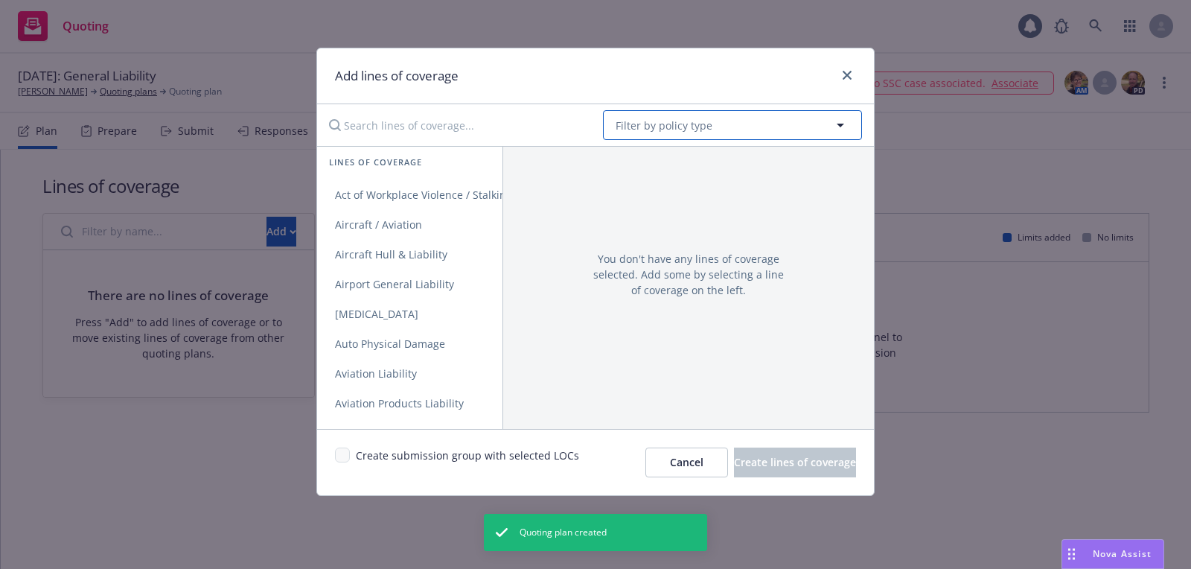
click at [652, 133] on button "Filter by policy type" at bounding box center [732, 125] width 259 height 30
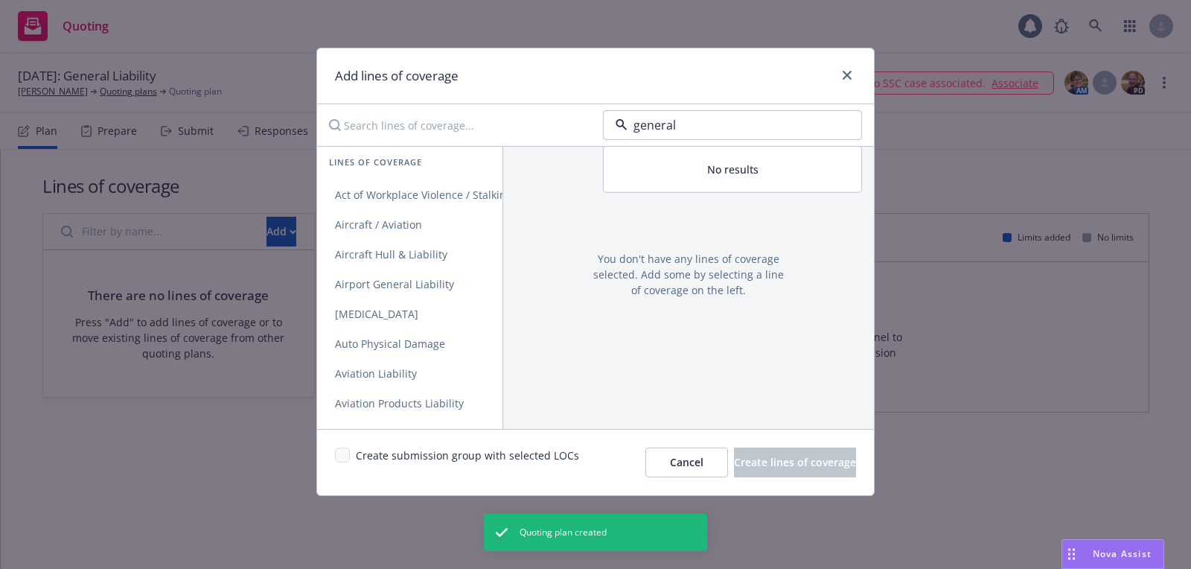
type input "general l"
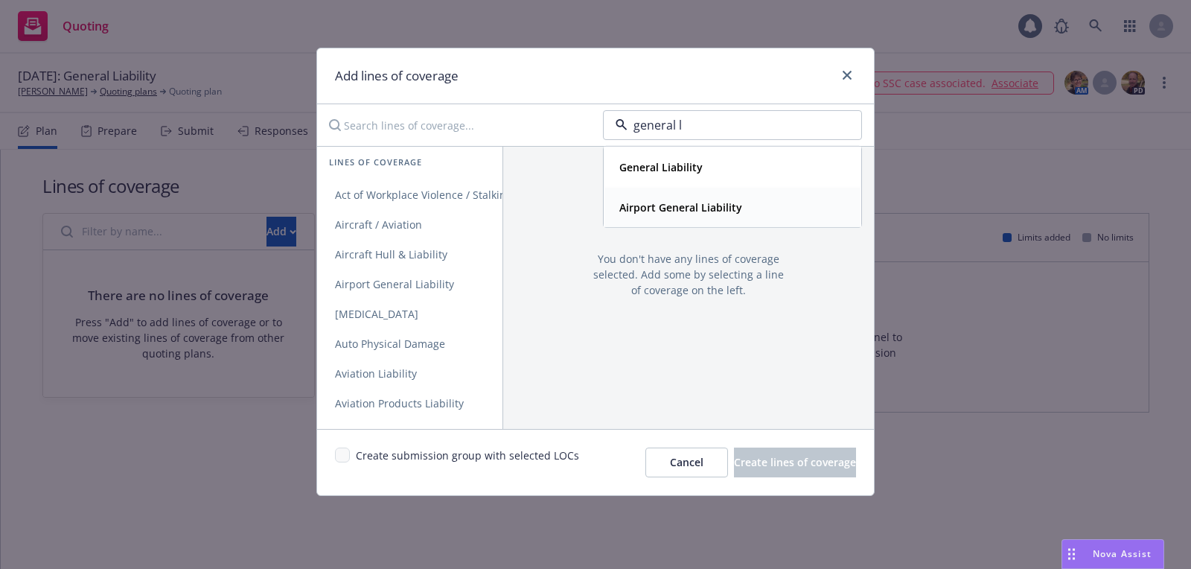
click at [686, 169] on strong "General Liability" at bounding box center [660, 167] width 83 height 14
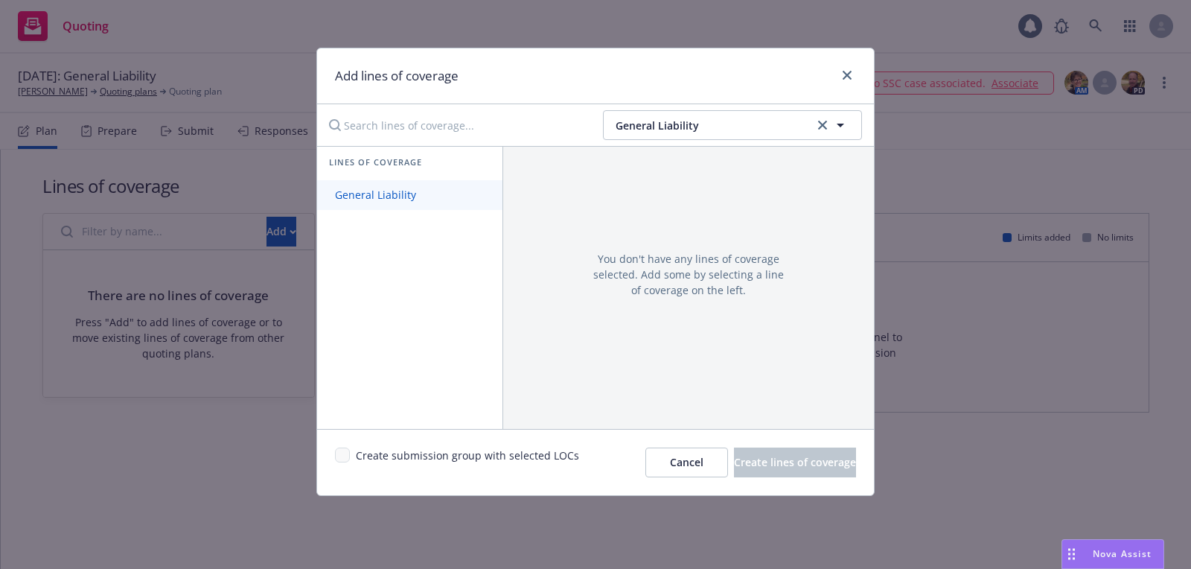
click at [345, 198] on span "General Liability" at bounding box center [375, 195] width 117 height 14
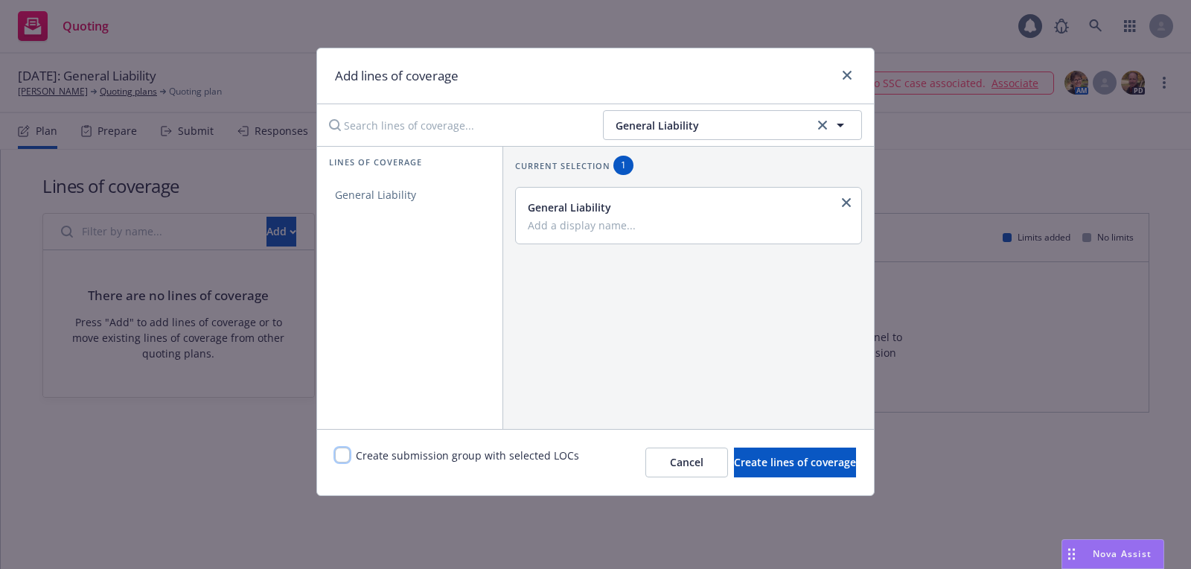
drag, startPoint x: 342, startPoint y: 461, endPoint x: 352, endPoint y: 461, distance: 9.7
click at [342, 461] on input "checkbox" at bounding box center [342, 454] width 15 height 15
checkbox input "true"
click at [734, 453] on button "Create lines of coverage" at bounding box center [795, 462] width 122 height 30
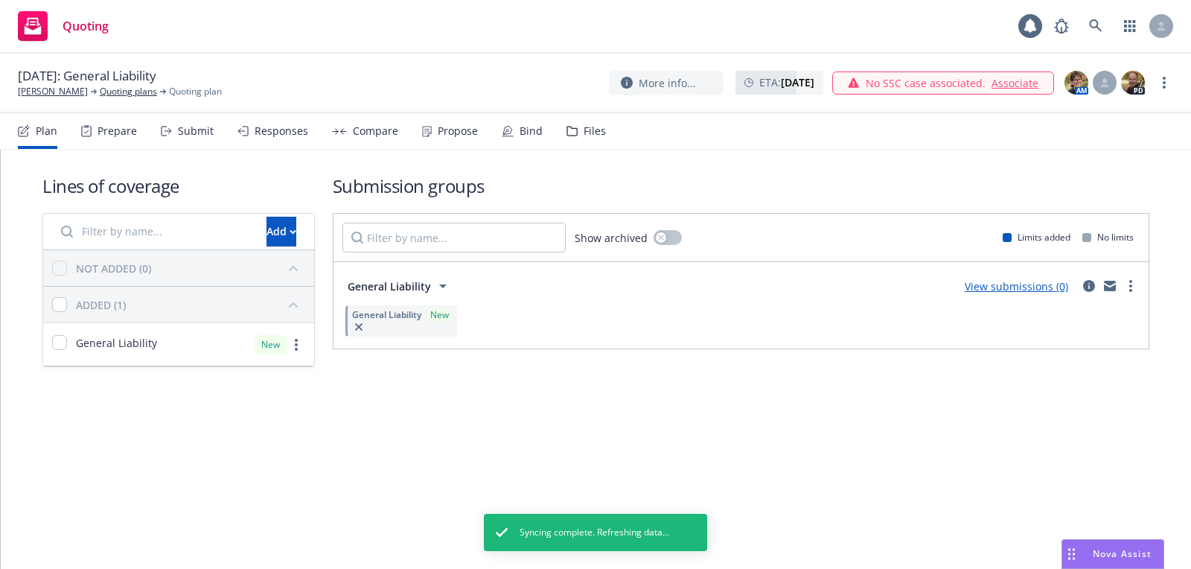
click at [67, 98] on div "09/01/2025: General Liability Milton Bowens Quoting plans Quoting plan More inf…" at bounding box center [595, 84] width 1191 height 60
click at [66, 93] on link "[PERSON_NAME]" at bounding box center [53, 91] width 70 height 13
